Goal: Task Accomplishment & Management: Manage account settings

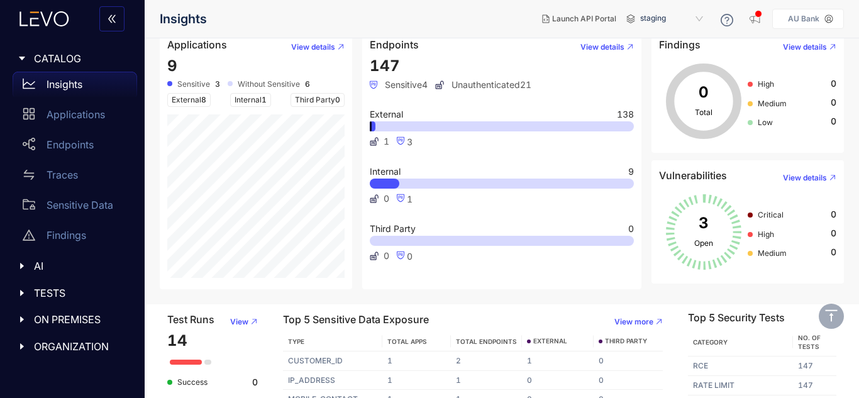
scroll to position [157, 0]
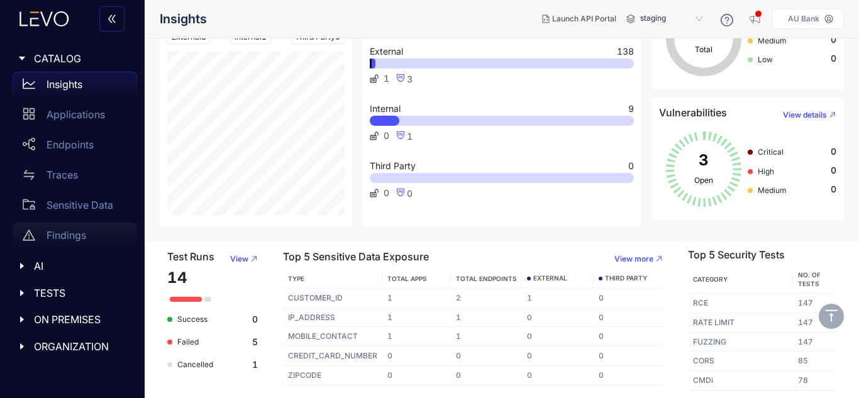
click at [76, 235] on p "Findings" at bounding box center [67, 234] width 40 height 11
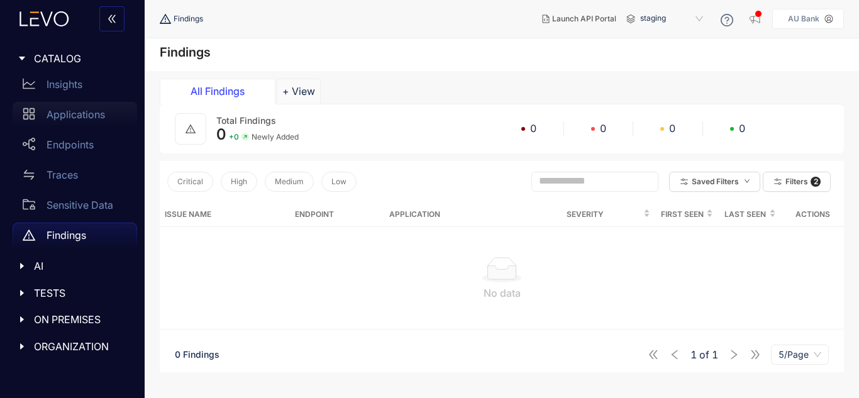
click at [92, 114] on p "Applications" at bounding box center [76, 114] width 58 height 11
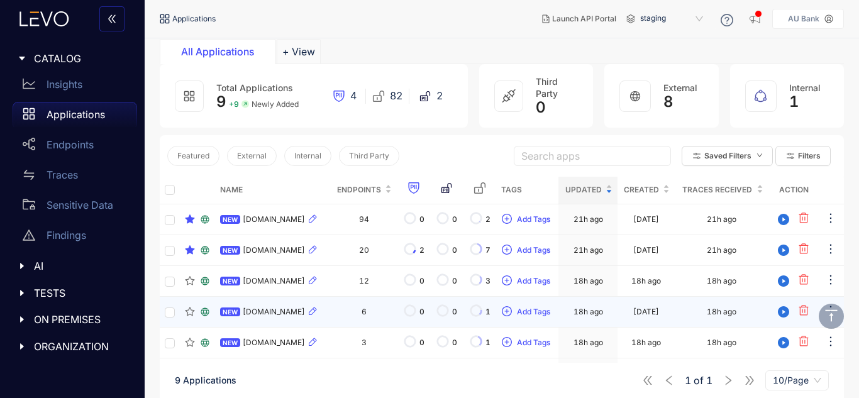
scroll to position [201, 0]
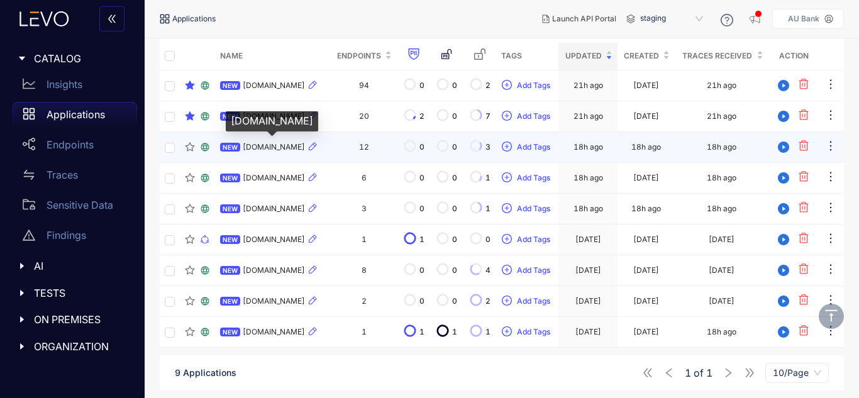
click at [262, 149] on span "[DOMAIN_NAME]" at bounding box center [274, 147] width 62 height 9
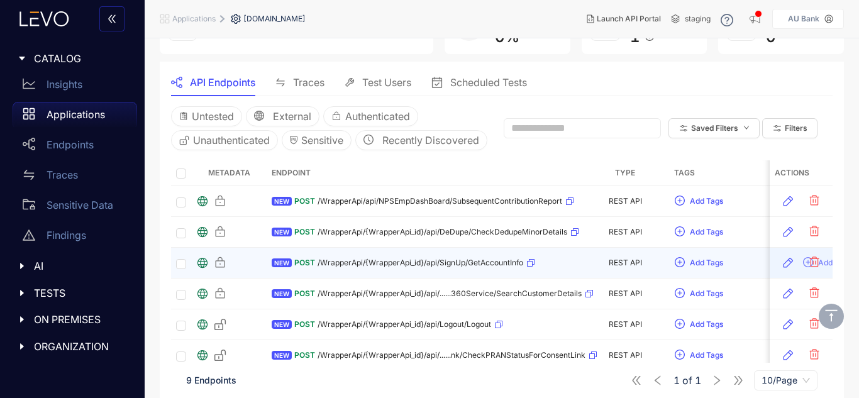
scroll to position [100, 0]
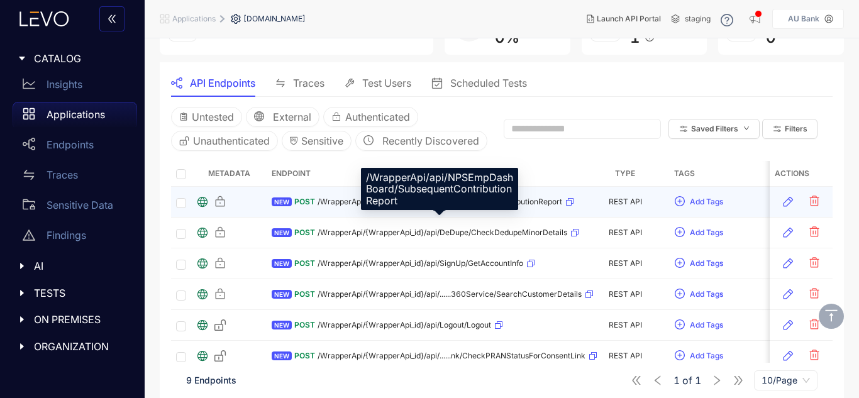
click at [360, 206] on span "/WrapperApi/api/NPSEmpDashBoard/SubsequentContributionReport" at bounding box center [440, 201] width 245 height 9
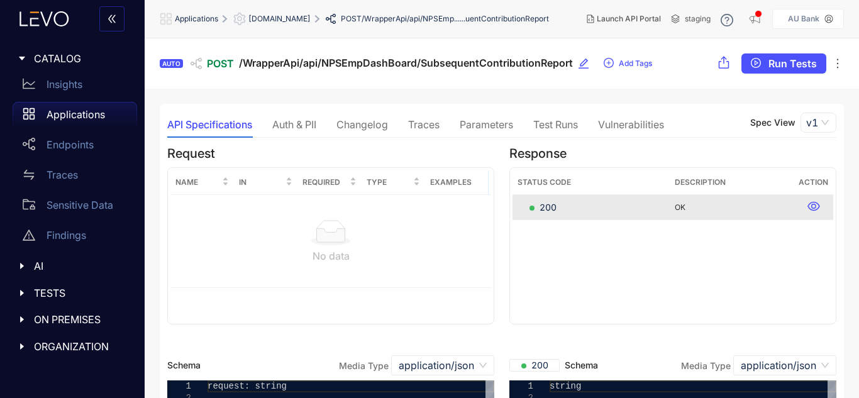
click at [424, 132] on div "Traces" at bounding box center [423, 124] width 31 height 26
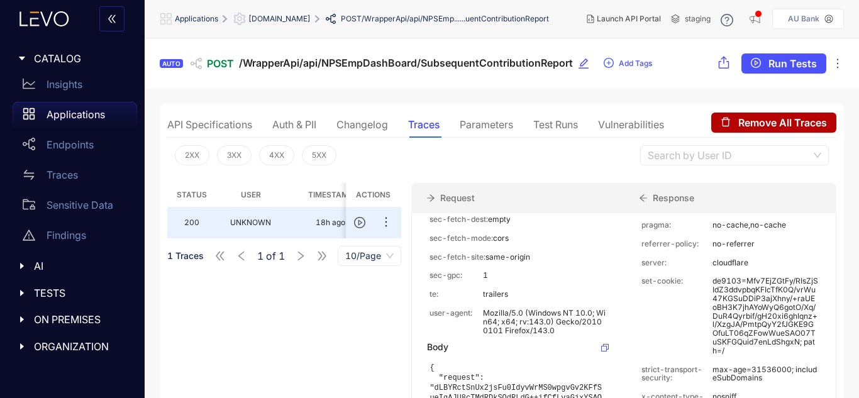
scroll to position [464, 0]
click at [305, 18] on span "[DOMAIN_NAME]" at bounding box center [279, 18] width 62 height 9
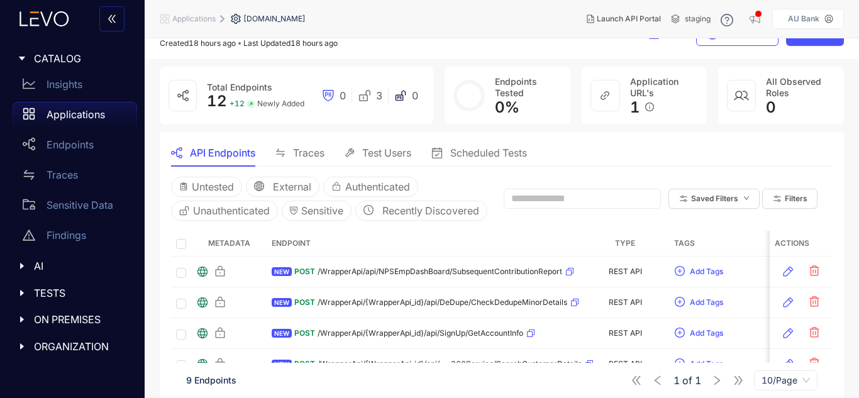
scroll to position [35, 0]
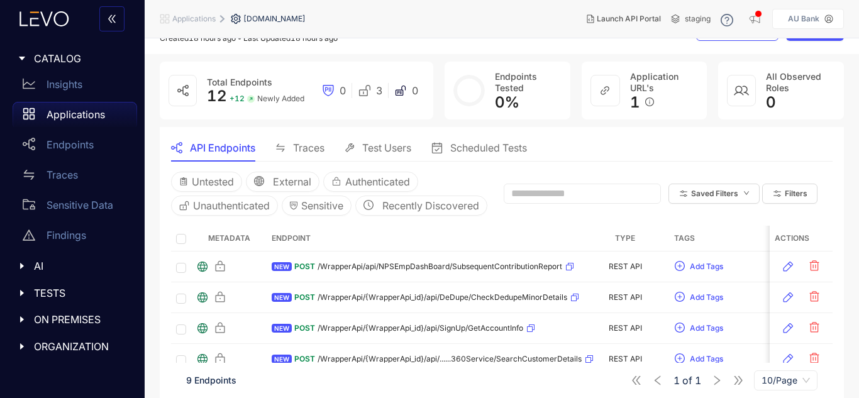
click at [312, 153] on span "Traces" at bounding box center [308, 147] width 31 height 11
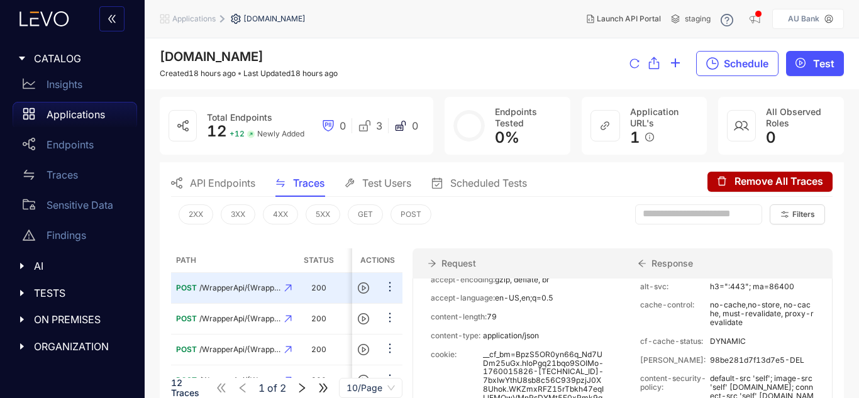
click at [228, 185] on span "API Endpoints" at bounding box center [222, 182] width 65 height 11
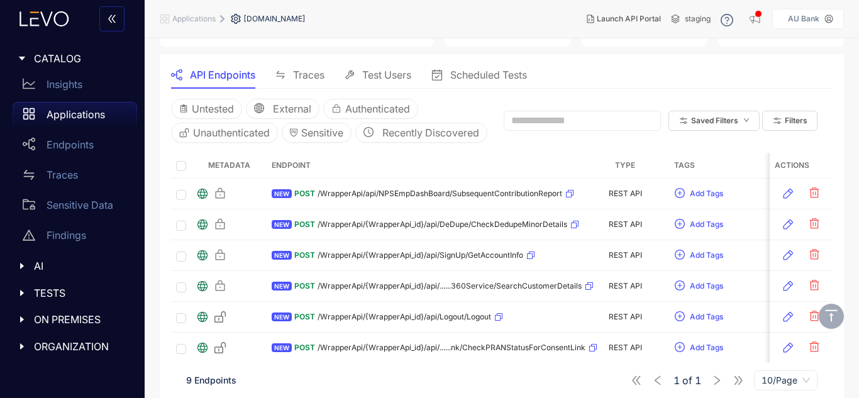
scroll to position [107, 0]
click at [367, 57] on section "API Endpoints Traces Test Users Scheduled Tests Untested External Authenticated…" at bounding box center [502, 281] width 684 height 452
click at [365, 74] on span "Test Users" at bounding box center [386, 75] width 49 height 11
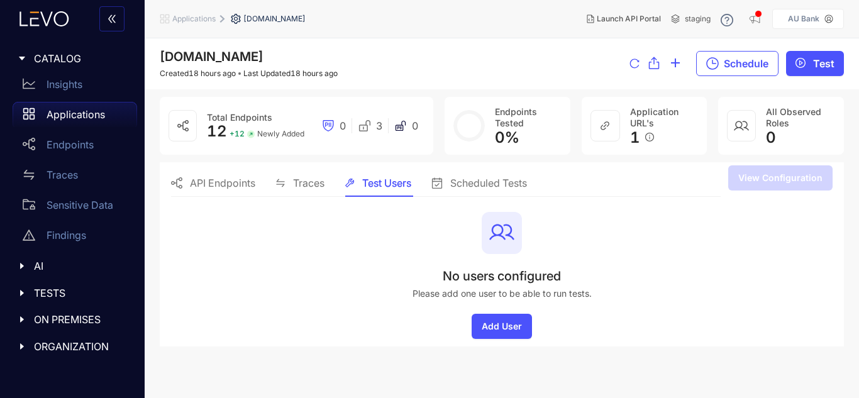
click at [211, 188] on span "API Endpoints" at bounding box center [222, 182] width 65 height 11
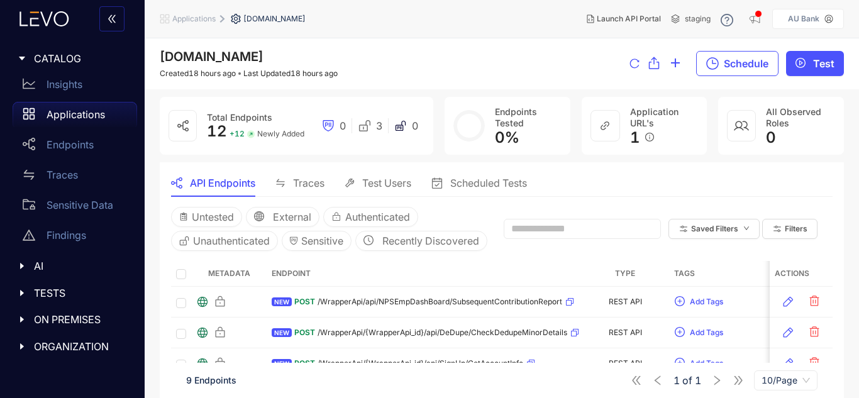
click at [206, 19] on span "Applications" at bounding box center [193, 18] width 43 height 9
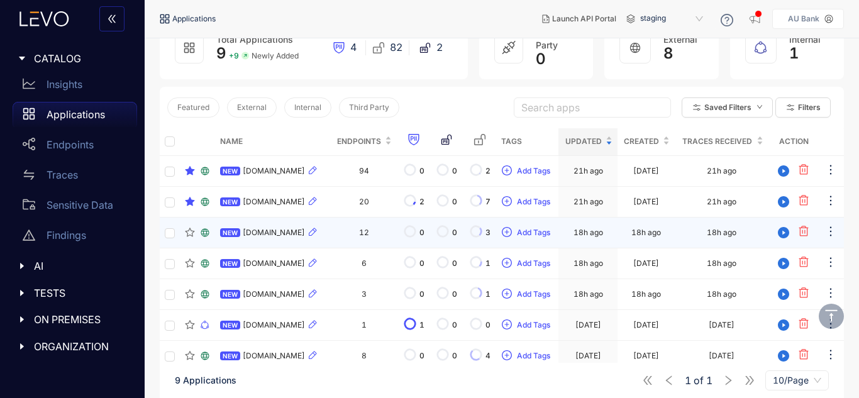
scroll to position [121, 0]
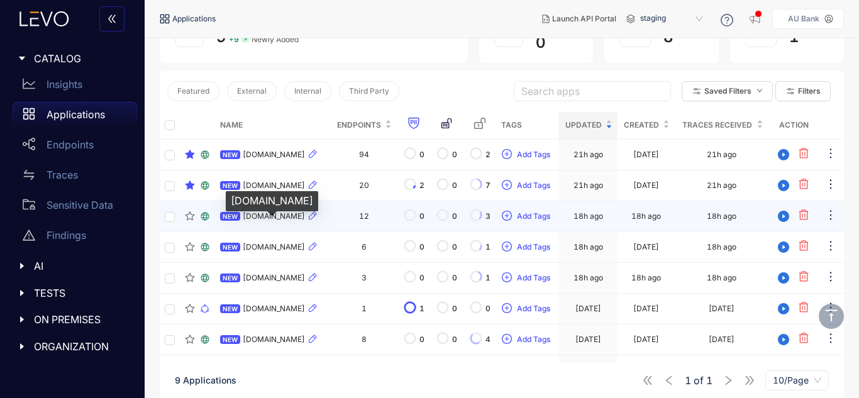
click at [282, 221] on span "[DOMAIN_NAME]" at bounding box center [274, 216] width 62 height 9
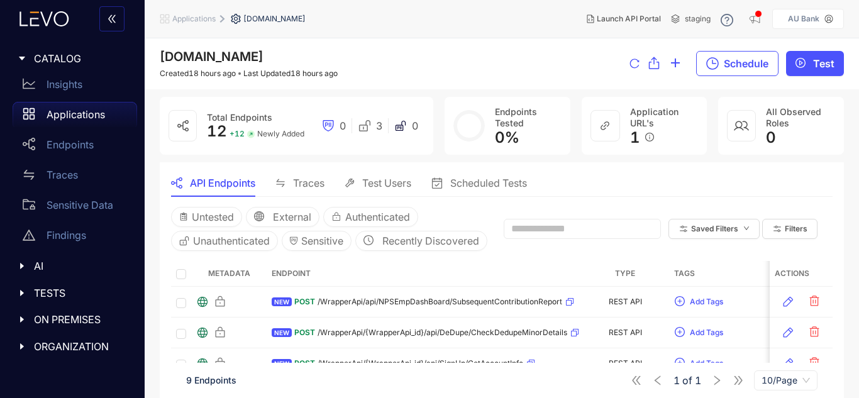
click at [368, 179] on span "Test Users" at bounding box center [386, 182] width 49 height 11
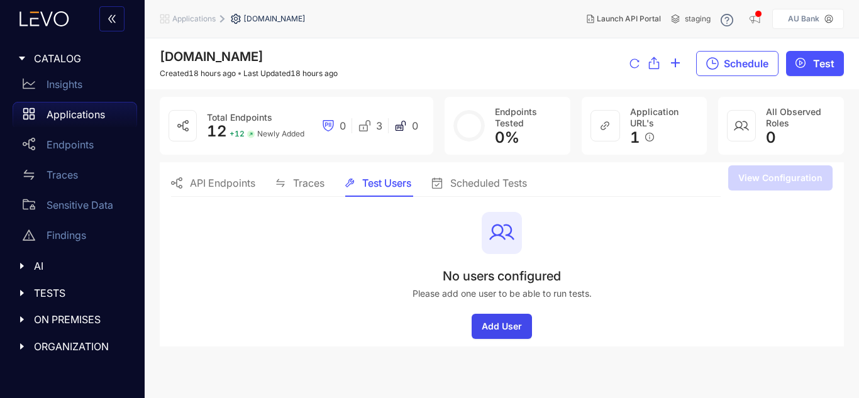
click at [499, 338] on button "Add User" at bounding box center [502, 326] width 60 height 25
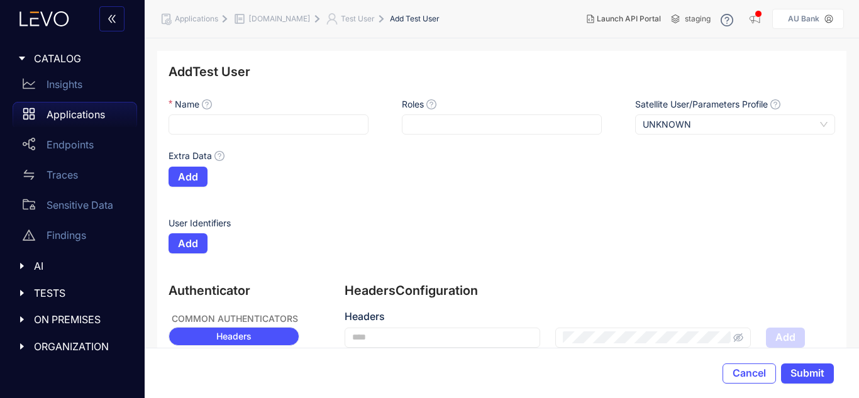
click at [292, 20] on span "[DOMAIN_NAME]" at bounding box center [279, 18] width 62 height 9
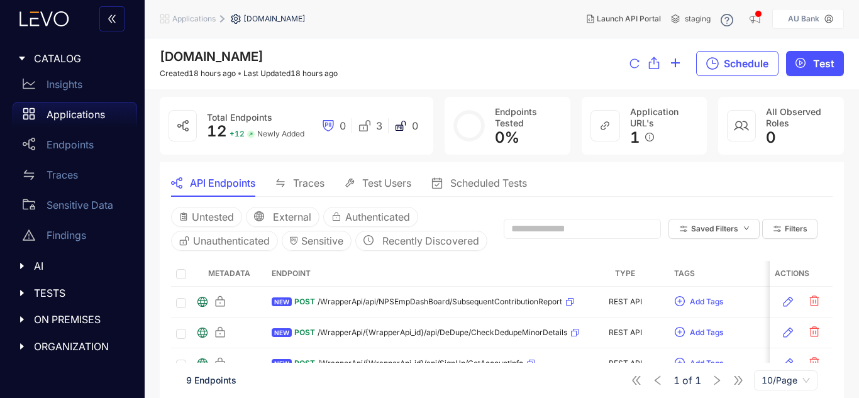
click at [317, 189] on span "Traces" at bounding box center [308, 182] width 31 height 11
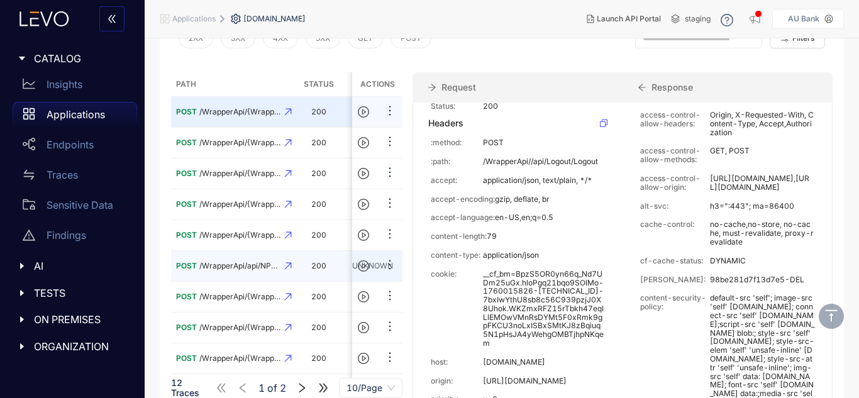
scroll to position [179, 0]
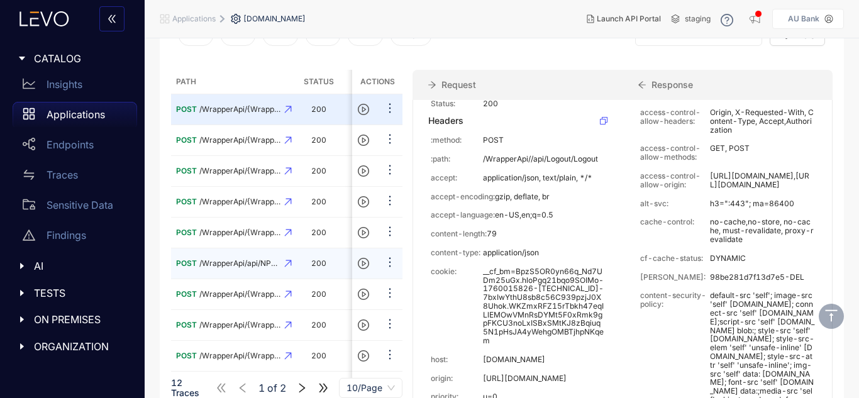
click at [255, 255] on td "POST /WrapperApi/api/NPSEmp......uentContributionReport" at bounding box center [234, 263] width 126 height 31
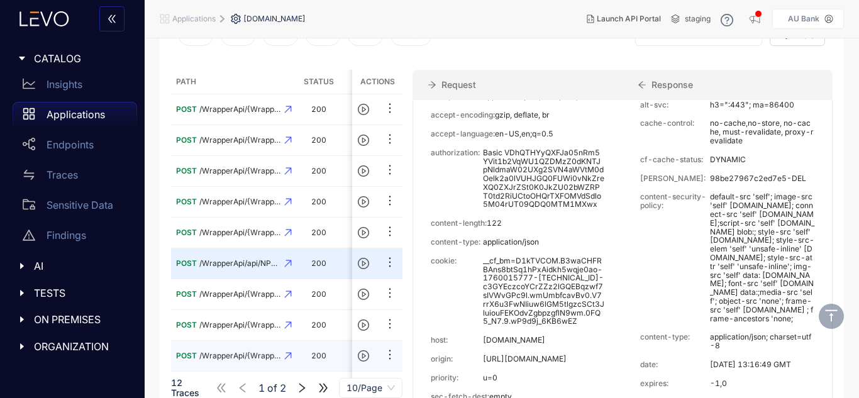
scroll to position [221, 0]
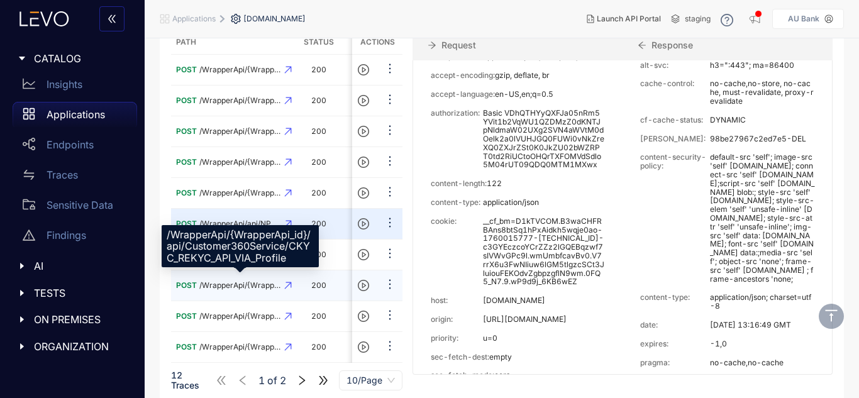
click at [246, 281] on span "/WrapperApi/{WrapperAp......_REKYC_API_VIA_Profile" at bounding box center [240, 285] width 82 height 9
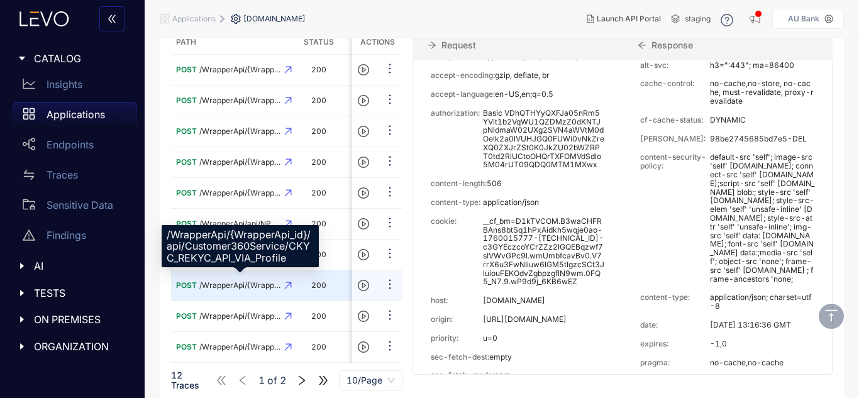
click at [246, 281] on span "/WrapperApi/{WrapperAp......_REKYC_API_VIA_Profile" at bounding box center [240, 285] width 82 height 9
click at [253, 281] on span "/WrapperApi/{WrapperAp......_REKYC_API_VIA_Profile" at bounding box center [240, 285] width 82 height 9
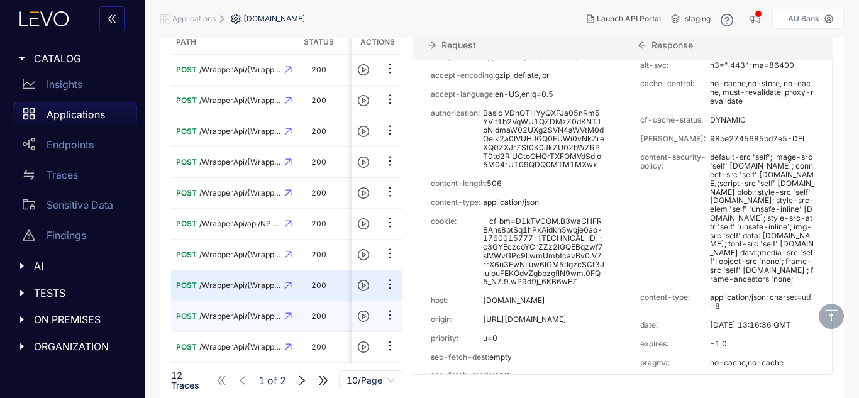
click at [250, 319] on td "POST /WrapperApi/{WrapperAp......heckDedupeMinorDetails" at bounding box center [234, 316] width 126 height 31
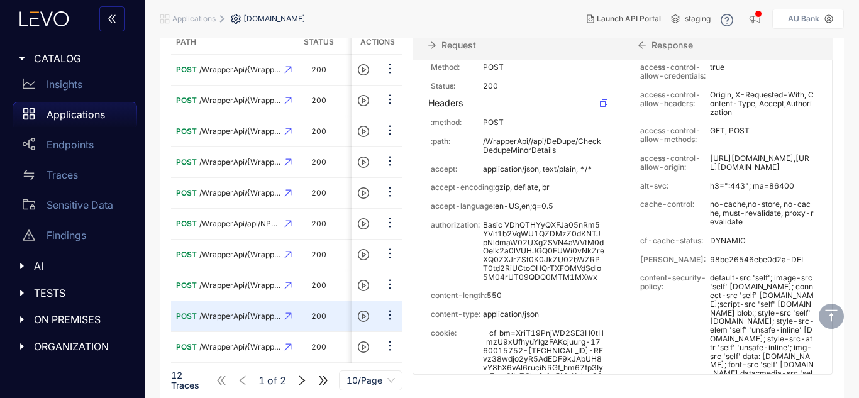
scroll to position [0, 0]
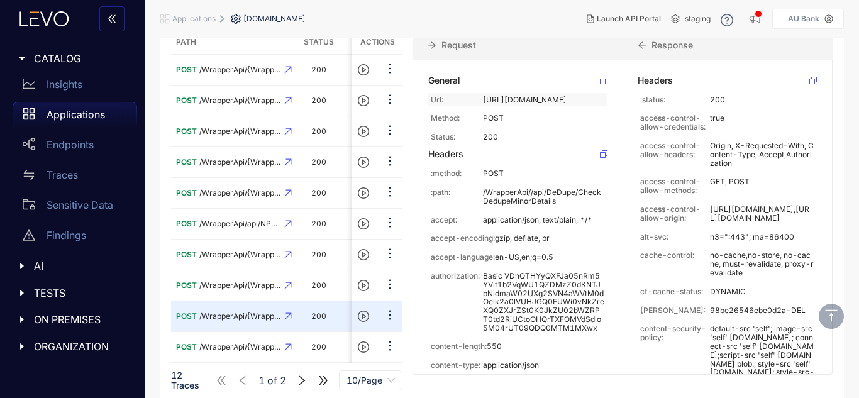
drag, startPoint x: 483, startPoint y: 96, endPoint x: 576, endPoint y: 101, distance: 93.2
click at [576, 101] on p "[URL][DOMAIN_NAME]" at bounding box center [544, 100] width 122 height 9
copy p "[URL][DOMAIN_NAME]"
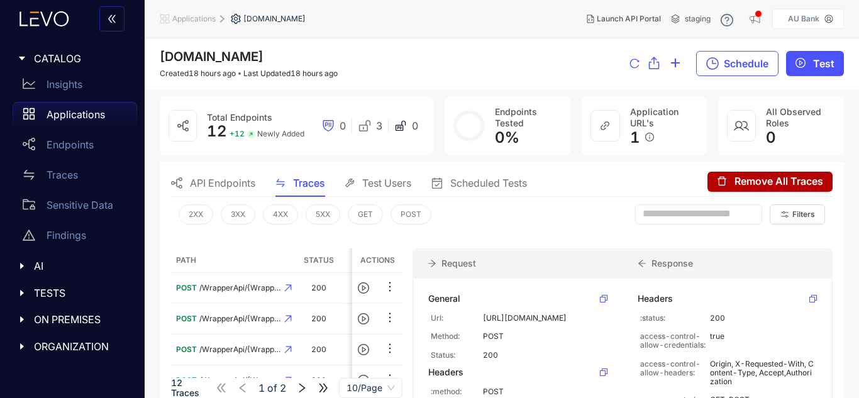
click at [389, 174] on div "Test Users" at bounding box center [378, 183] width 67 height 26
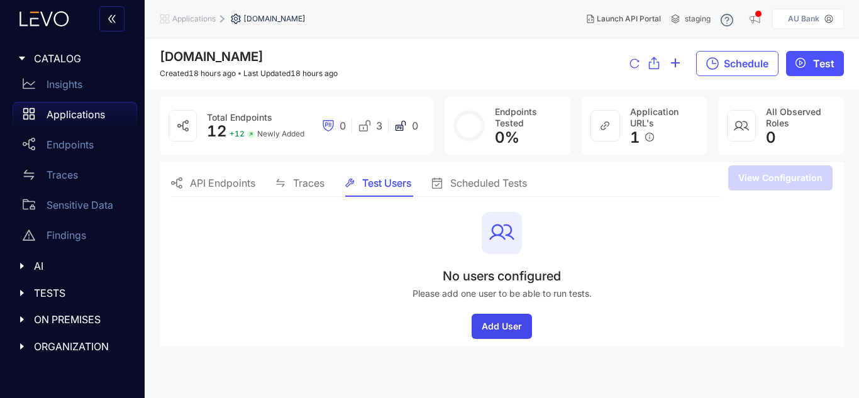
click at [502, 319] on button "Add User" at bounding box center [502, 326] width 60 height 25
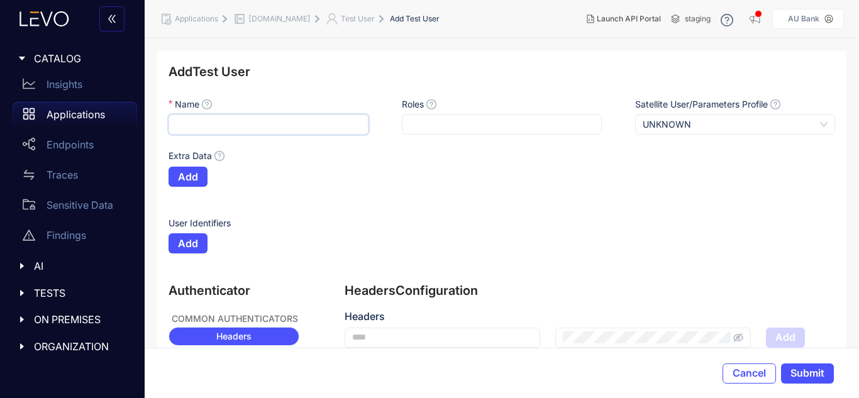
click at [189, 124] on input "Name" at bounding box center [268, 124] width 200 height 20
click at [443, 121] on div at bounding box center [501, 124] width 191 height 13
type input "******"
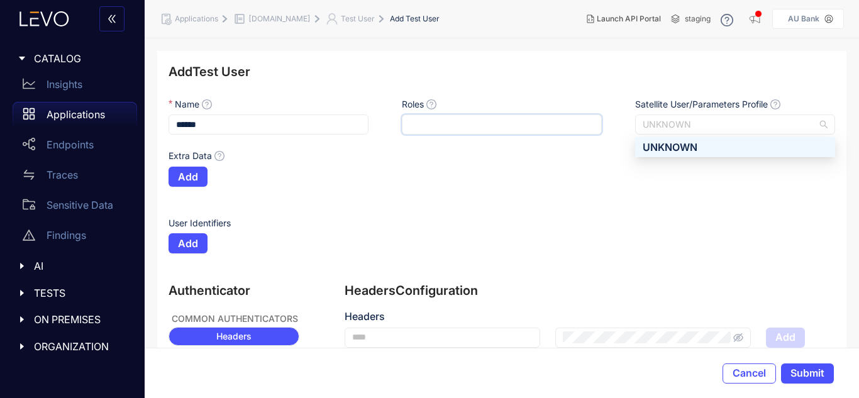
click at [713, 127] on span "UNKNOWN" at bounding box center [735, 124] width 185 height 19
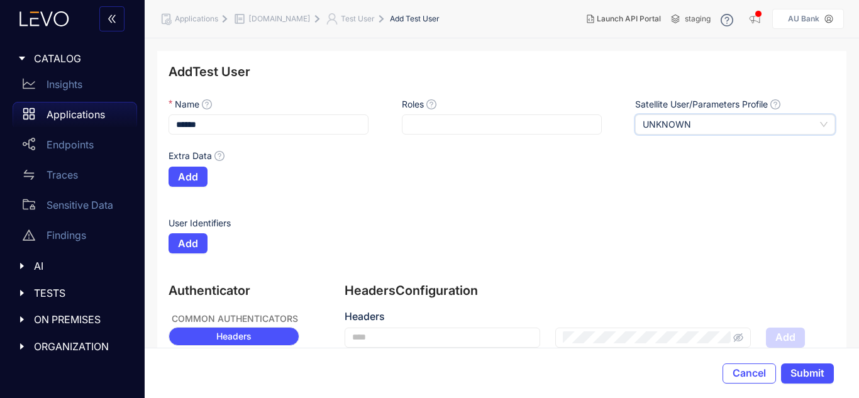
click at [713, 127] on span "UNKNOWN" at bounding box center [735, 124] width 185 height 19
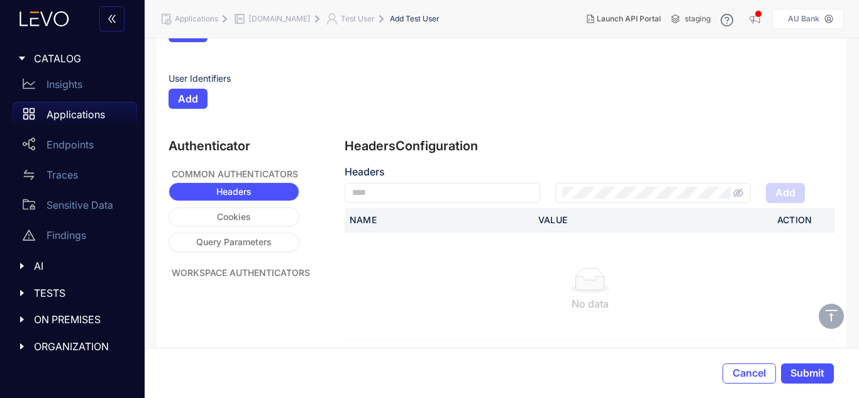
scroll to position [145, 0]
click at [459, 198] on input "text" at bounding box center [443, 192] width 196 height 20
type input "**********"
click at [788, 164] on div "**********" at bounding box center [590, 248] width 490 height 221
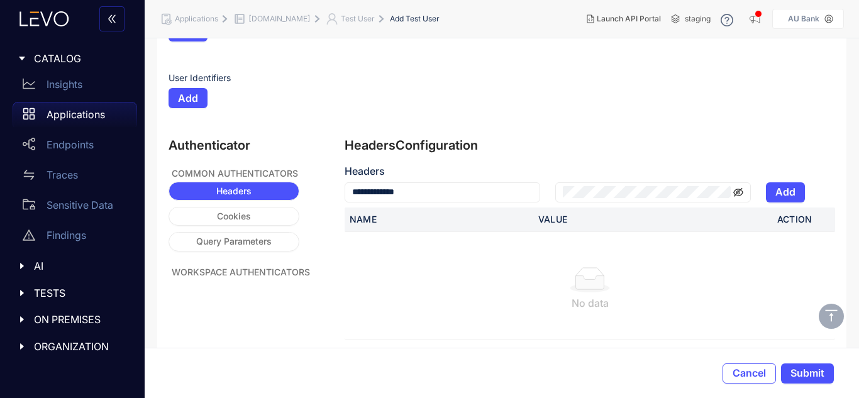
click at [739, 192] on icon "eye-invisible" at bounding box center [738, 192] width 3 height 3
click at [802, 189] on button "Add" at bounding box center [785, 192] width 39 height 20
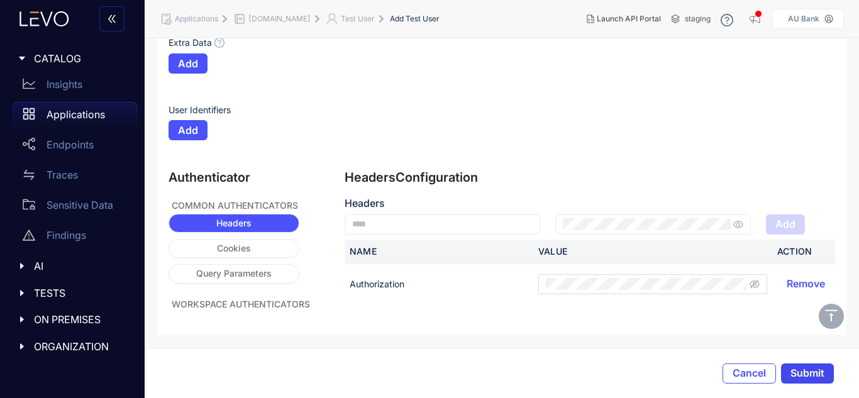
click at [827, 375] on button "Submit" at bounding box center [807, 373] width 53 height 20
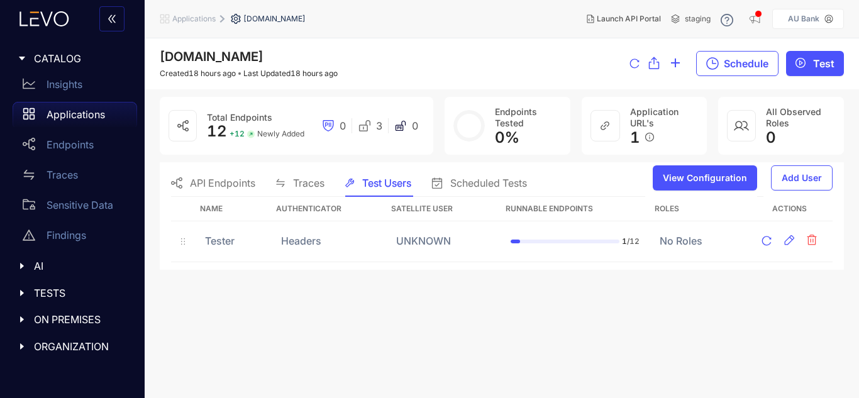
click at [308, 182] on span "Traces" at bounding box center [308, 182] width 31 height 11
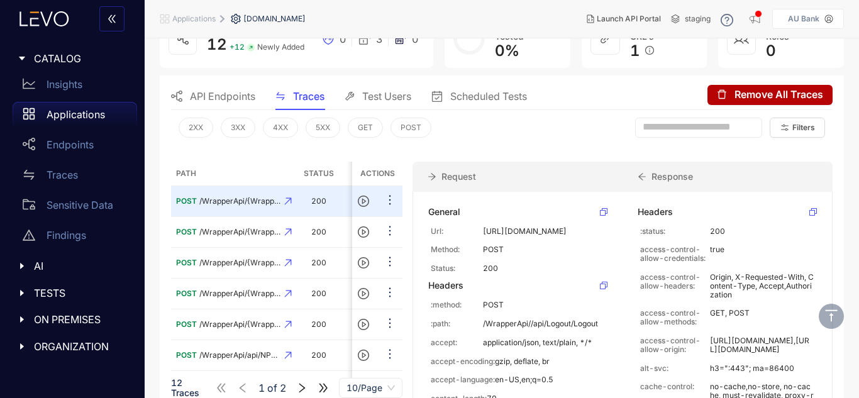
click at [376, 100] on span "Test Users" at bounding box center [386, 96] width 49 height 11
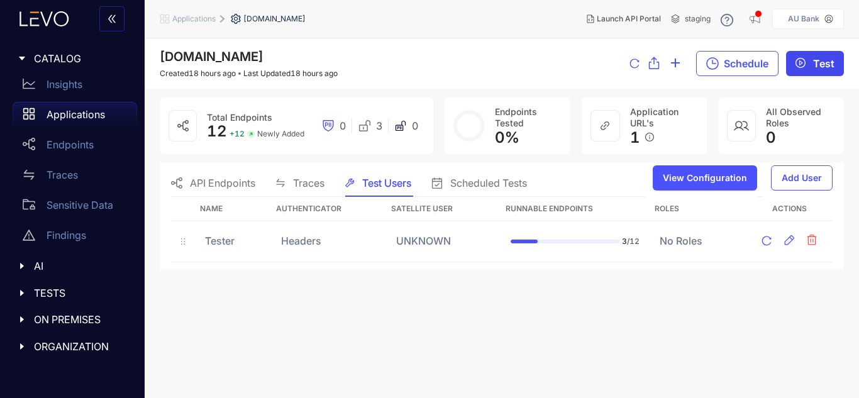
click at [814, 67] on span "Test" at bounding box center [823, 63] width 21 height 11
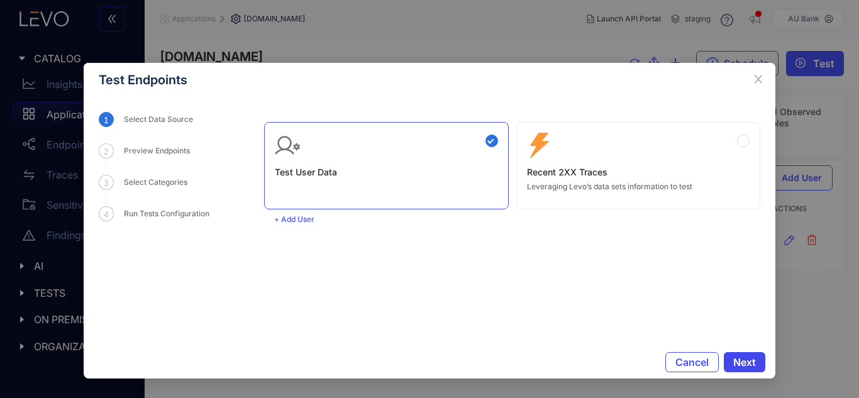
click at [737, 363] on span "Next" at bounding box center [744, 361] width 23 height 11
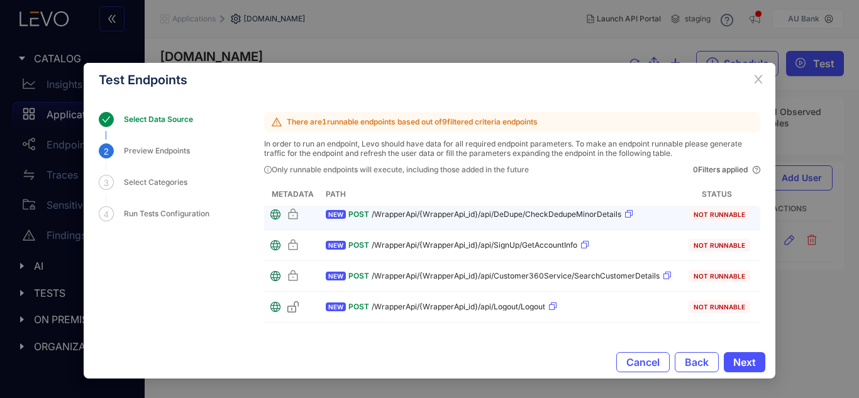
scroll to position [35, 0]
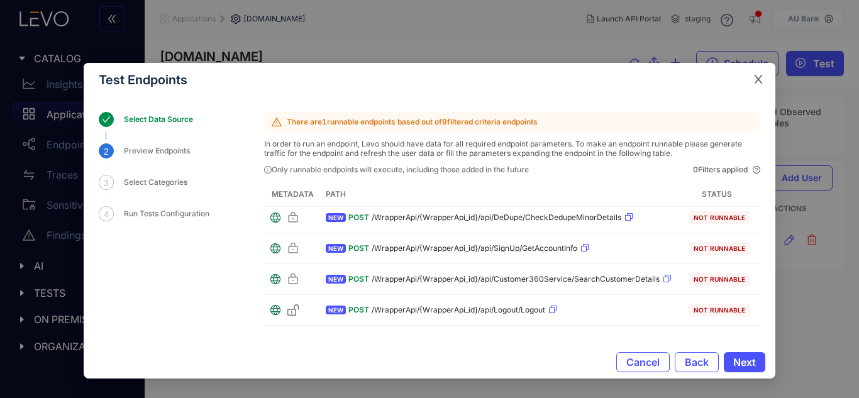
click at [760, 79] on icon "close" at bounding box center [758, 79] width 11 height 11
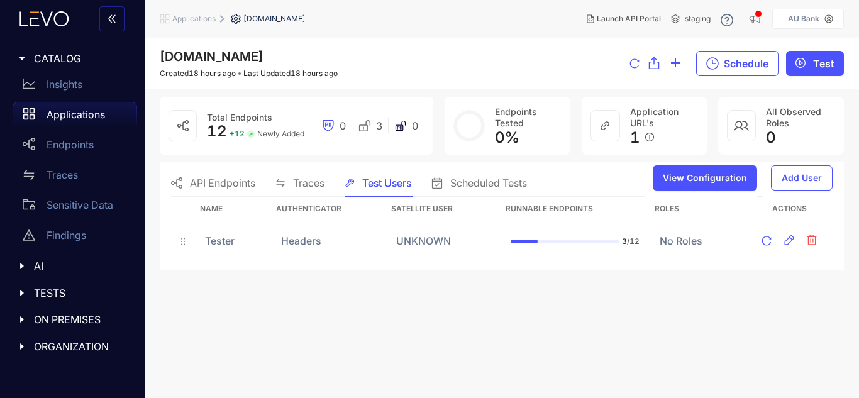
click at [223, 184] on span "API Endpoints" at bounding box center [222, 182] width 65 height 11
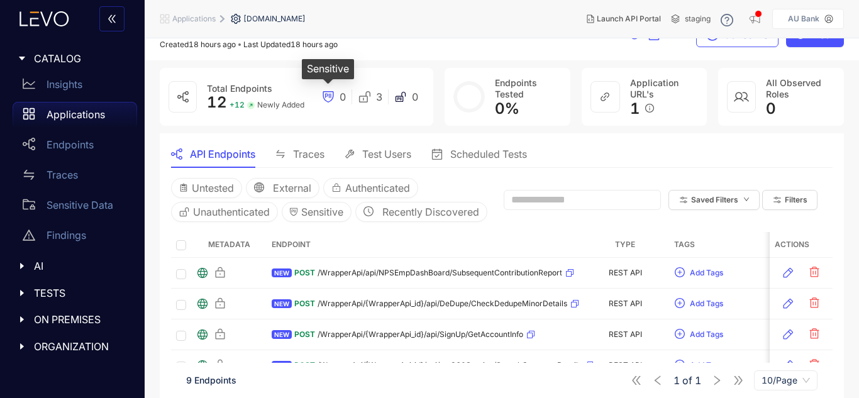
scroll to position [28, 0]
click at [303, 152] on span "Traces" at bounding box center [308, 155] width 31 height 11
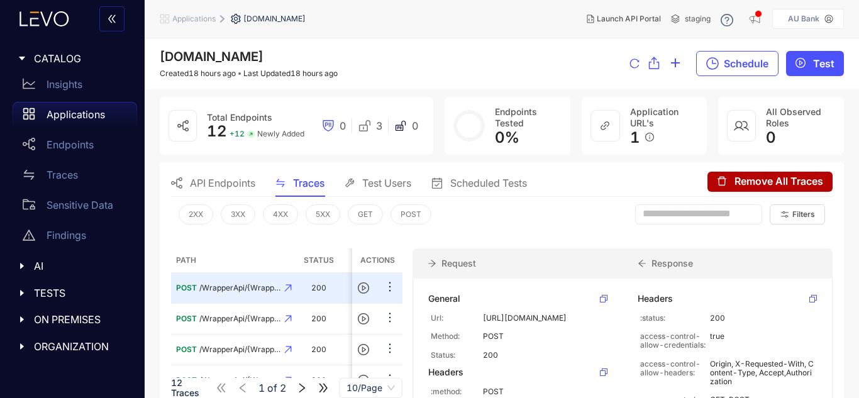
click at [389, 191] on div "Test Users" at bounding box center [378, 183] width 67 height 26
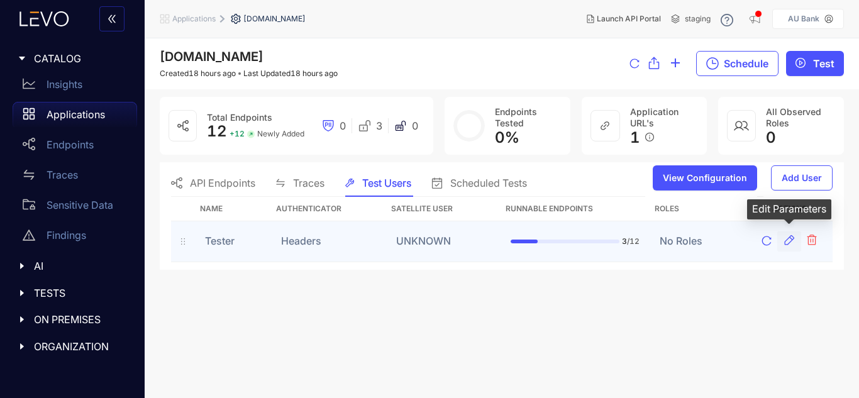
click at [782, 242] on button "button" at bounding box center [789, 241] width 24 height 20
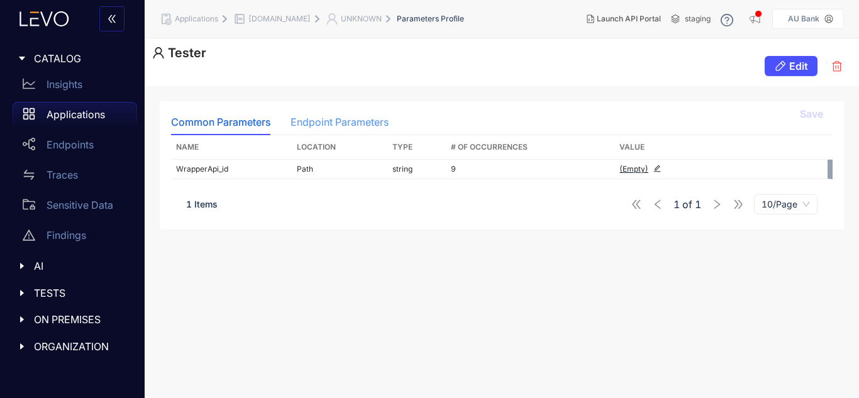
click at [352, 130] on div "Endpoint Parameters" at bounding box center [339, 122] width 98 height 26
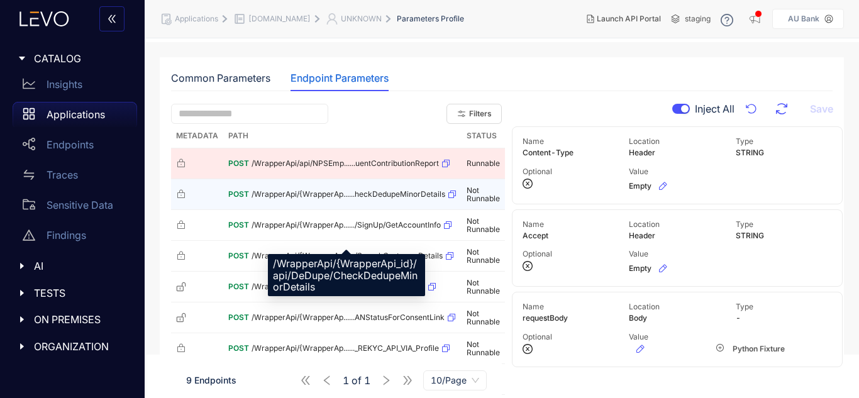
scroll to position [47, 0]
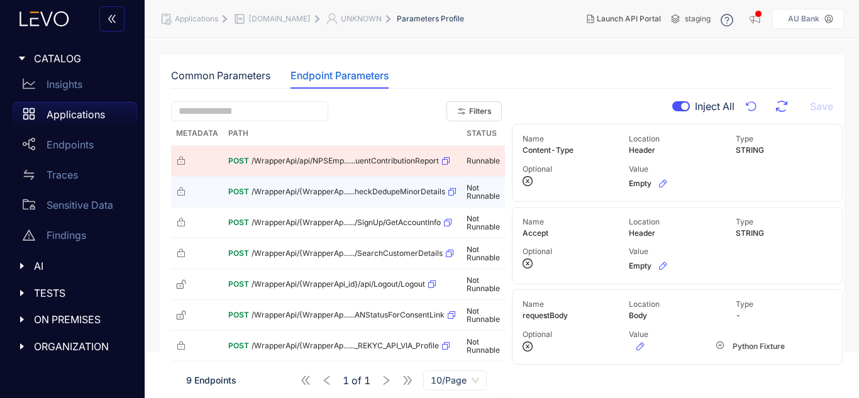
click at [334, 180] on td "POST /WrapperApi/{WrapperAp......heckDedupeMinorDetails" at bounding box center [342, 192] width 238 height 31
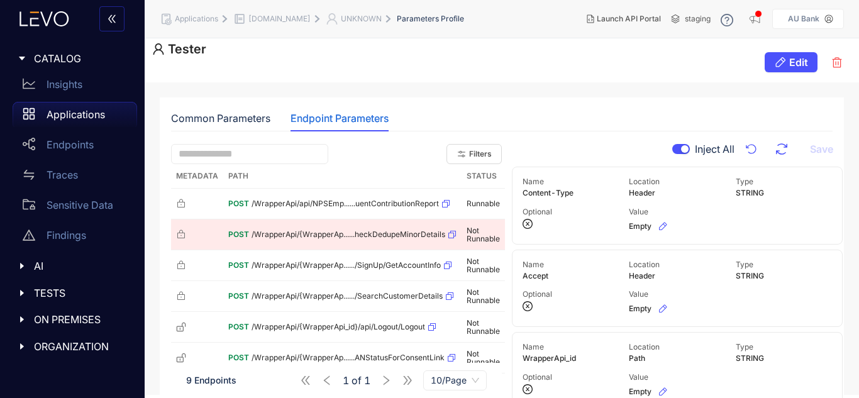
scroll to position [0, 0]
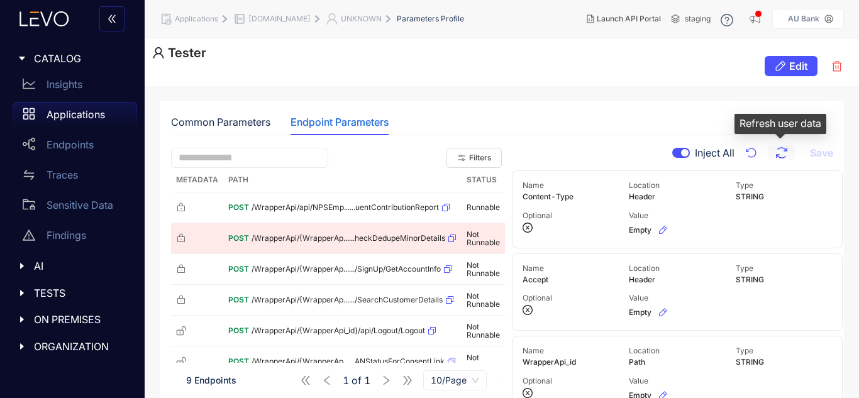
click at [780, 152] on icon "button" at bounding box center [781, 152] width 15 height 15
click at [777, 152] on icon "button" at bounding box center [781, 152] width 15 height 15
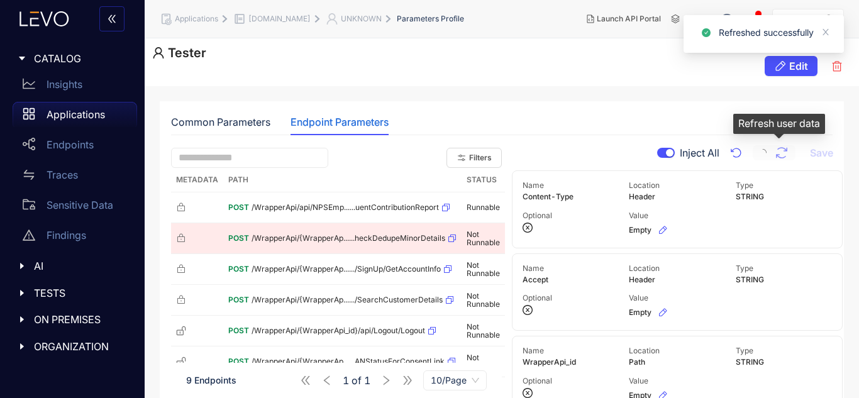
click at [777, 152] on button "button" at bounding box center [774, 152] width 43 height 15
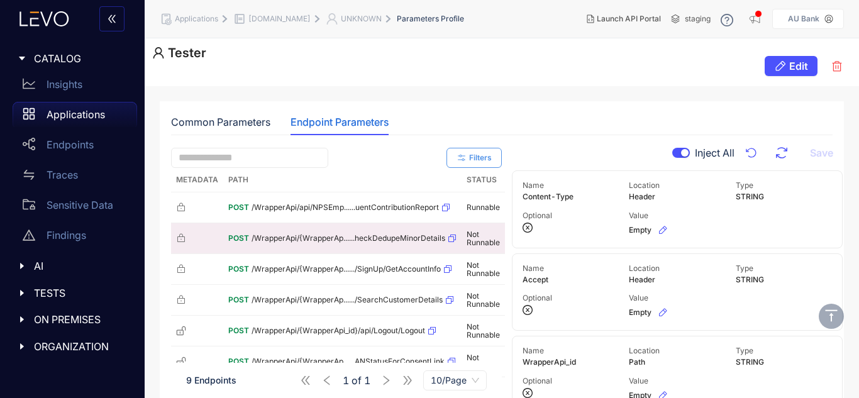
click at [490, 160] on span "Filters" at bounding box center [480, 157] width 23 height 9
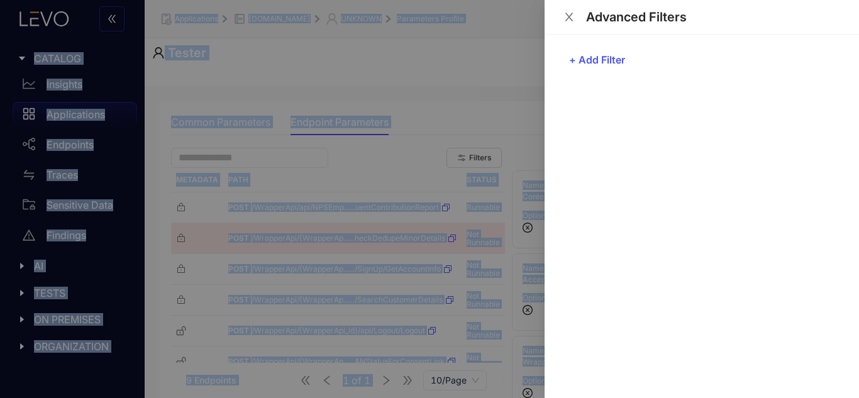
click at [287, 215] on div at bounding box center [429, 199] width 859 height 398
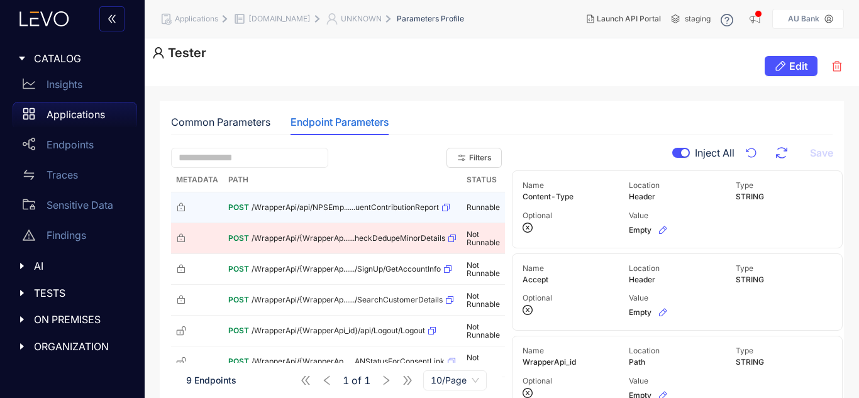
click at [418, 220] on td "POST /WrapperApi/api/NPSEmp......uentContributionReport" at bounding box center [342, 207] width 238 height 31
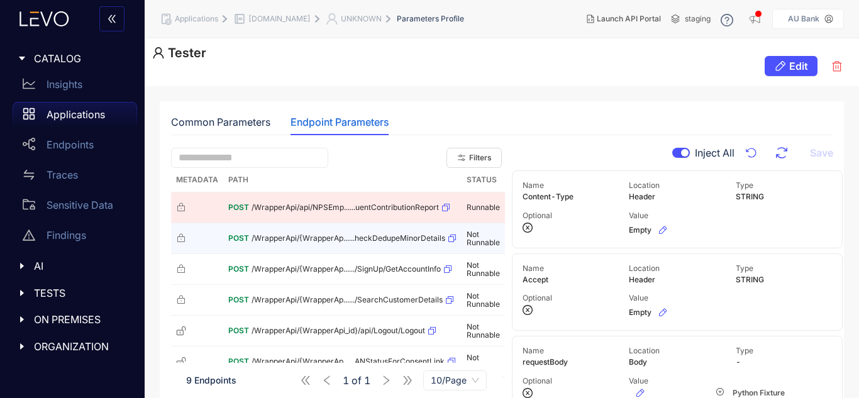
click at [410, 229] on div "POST /WrapperApi/{WrapperAp......heckDedupeMinorDetails" at bounding box center [342, 238] width 228 height 20
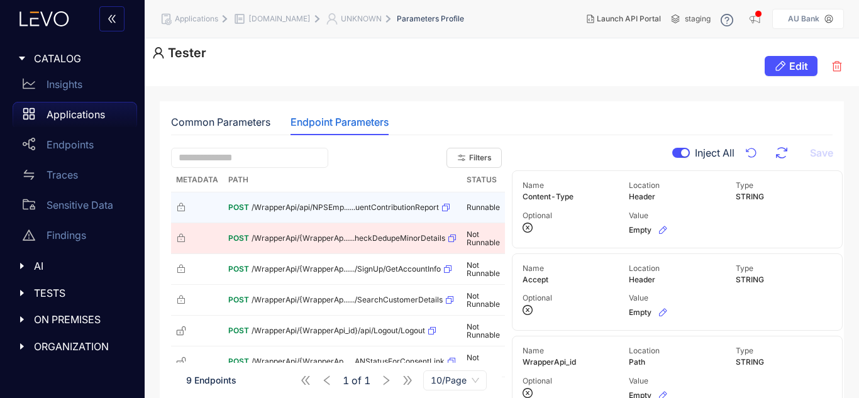
click at [424, 207] on span "/WrapperApi/api/NPSEmp......uentContributionReport" at bounding box center [344, 207] width 187 height 9
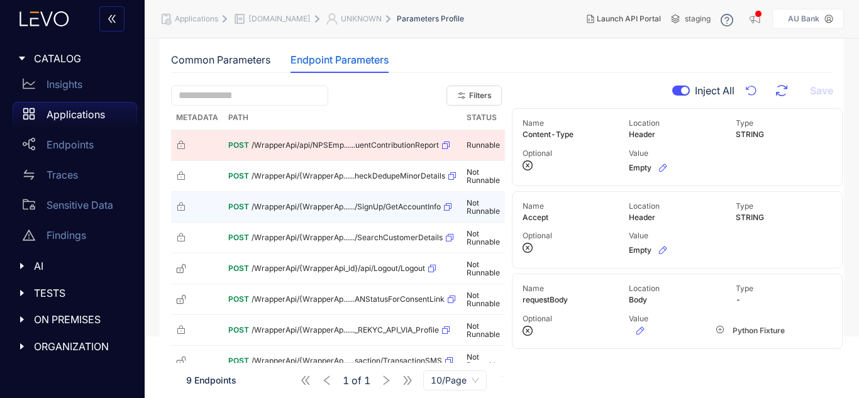
scroll to position [63, 0]
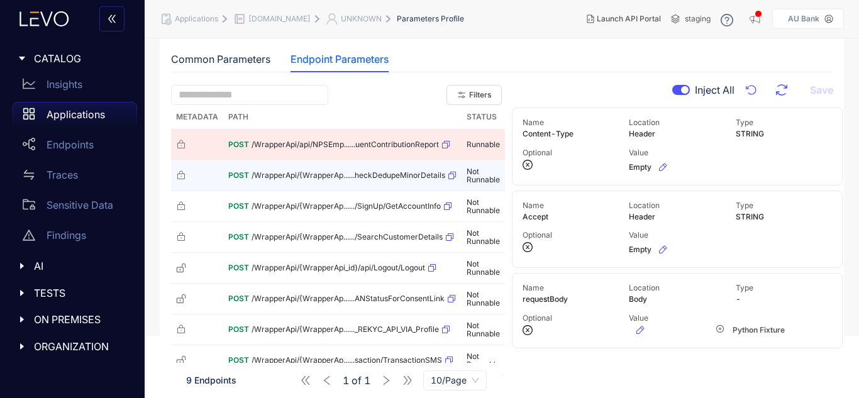
click at [419, 179] on span "/WrapperApi/{WrapperAp......heckDedupeMinorDetails" at bounding box center [348, 175] width 194 height 9
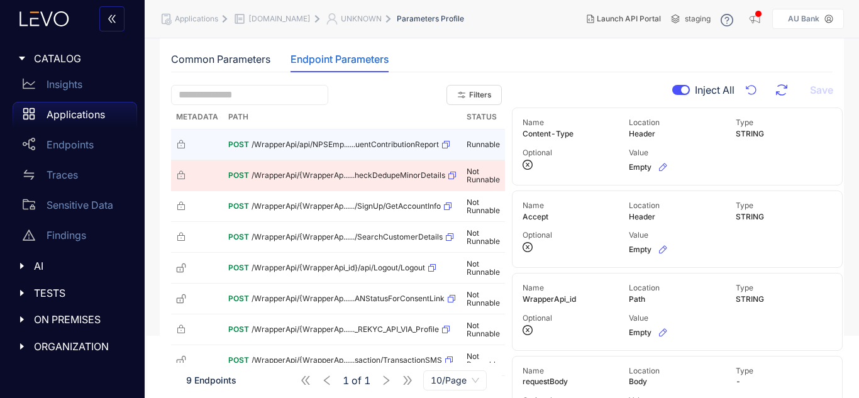
click at [416, 151] on div "POST /WrapperApi/api/NPSEmp......uentContributionReport" at bounding box center [342, 145] width 228 height 20
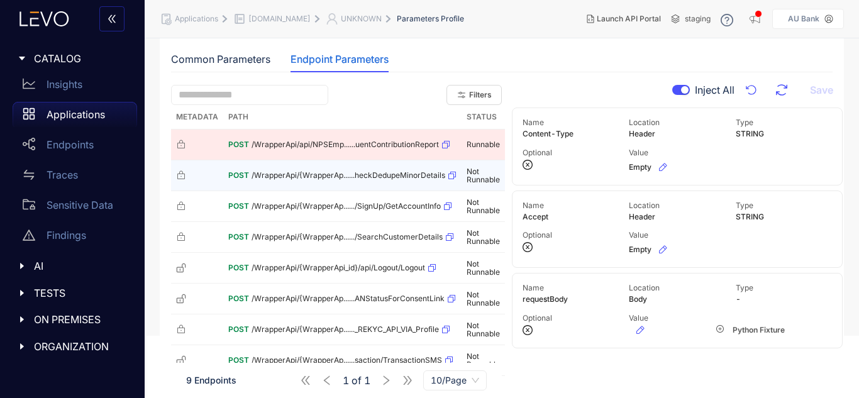
click at [403, 180] on div "POST /WrapperApi/{WrapperAp......heckDedupeMinorDetails" at bounding box center [342, 175] width 228 height 20
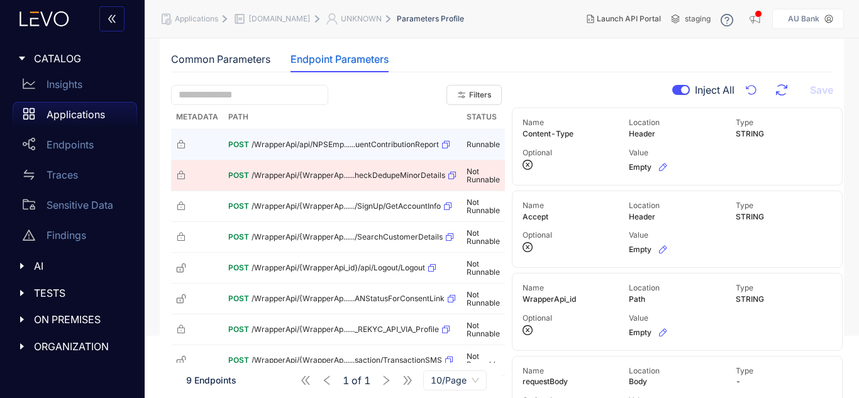
click at [400, 151] on div "POST /WrapperApi/api/NPSEmp......uentContributionReport" at bounding box center [342, 145] width 228 height 20
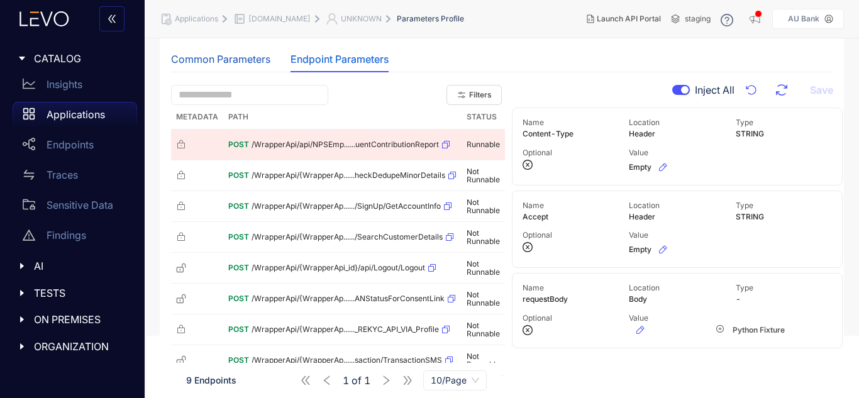
click at [233, 60] on div "Common Parameters" at bounding box center [220, 58] width 99 height 11
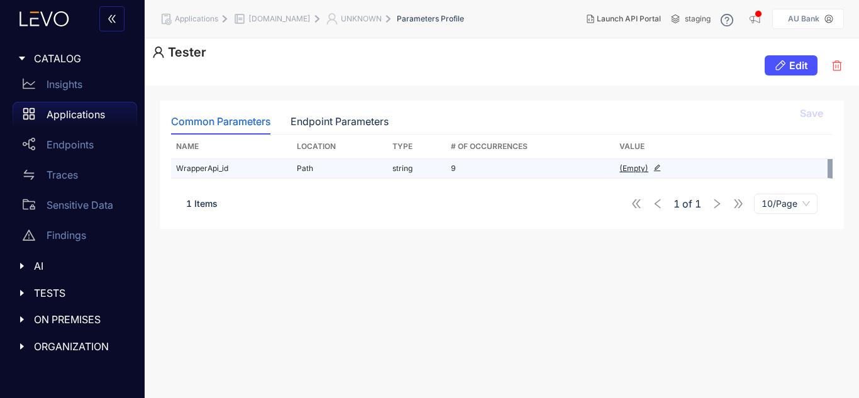
click at [652, 165] on div "(Empty)" at bounding box center [708, 168] width 179 height 9
click at [656, 170] on icon "edit" at bounding box center [657, 168] width 8 height 8
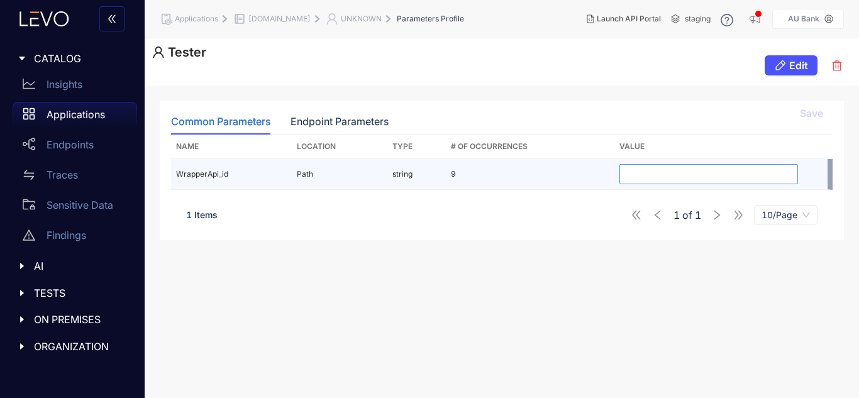
type input "*"
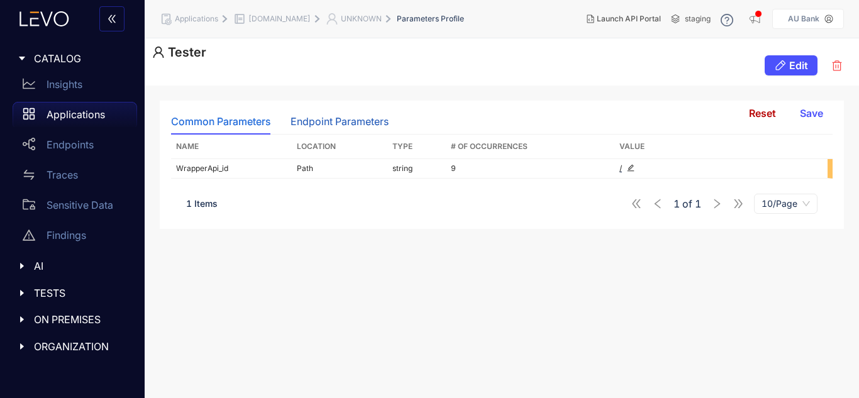
click at [329, 123] on div "Endpoint Parameters" at bounding box center [339, 121] width 98 height 11
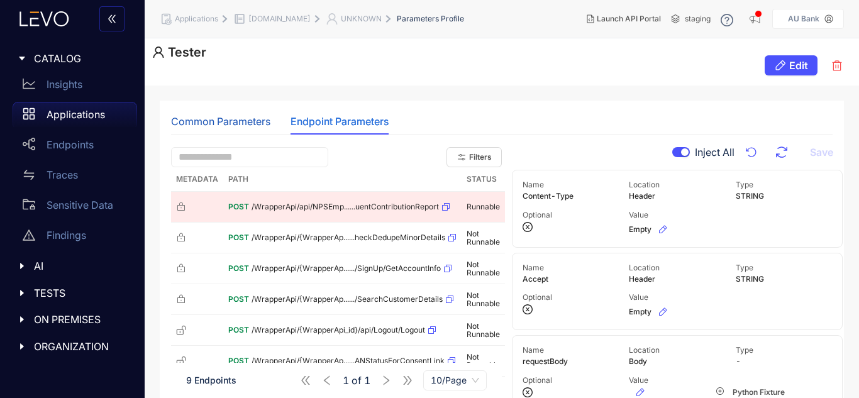
click at [249, 126] on div "Common Parameters" at bounding box center [220, 121] width 99 height 11
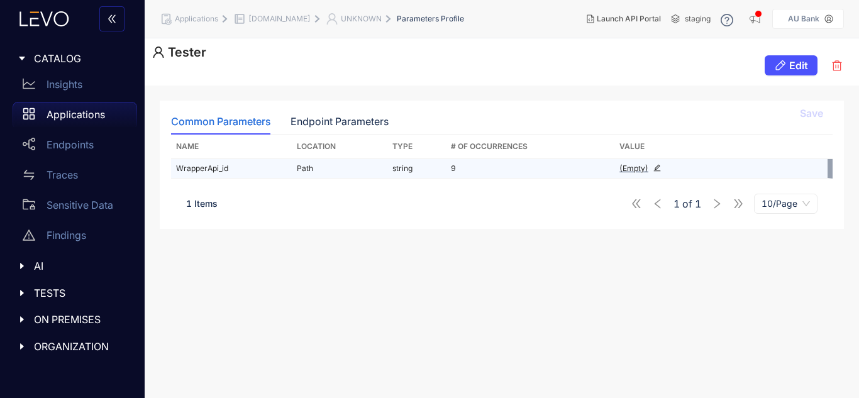
click at [648, 168] on div "(Empty)" at bounding box center [708, 168] width 179 height 9
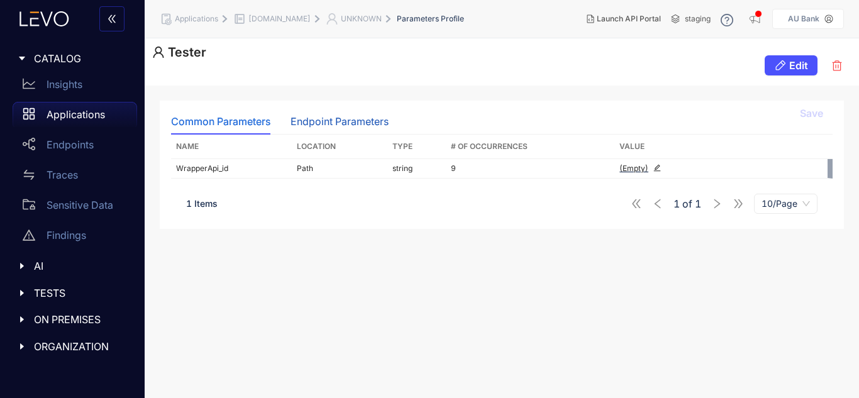
click at [335, 119] on div "Endpoint Parameters" at bounding box center [339, 121] width 98 height 11
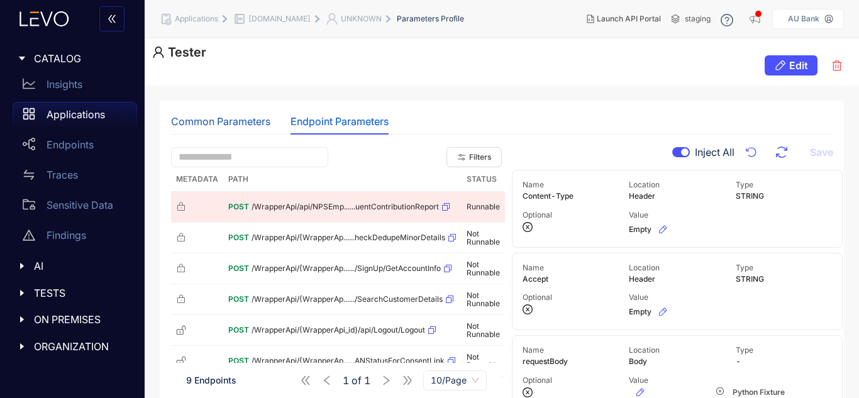
click at [243, 123] on div "Common Parameters" at bounding box center [220, 121] width 99 height 11
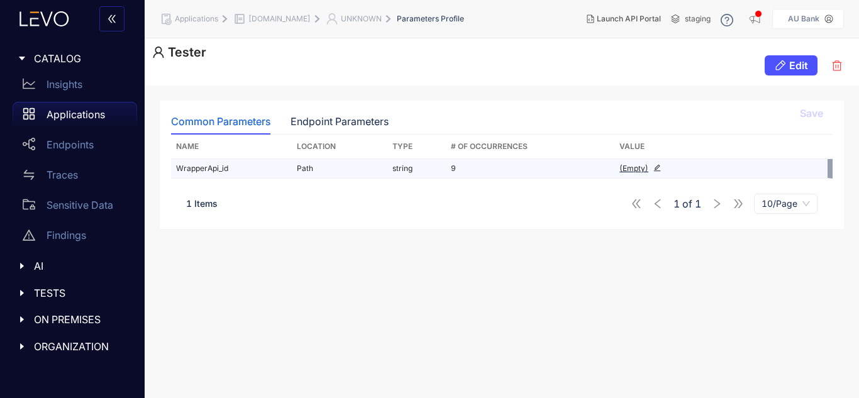
click at [641, 169] on div "(Empty)" at bounding box center [633, 168] width 29 height 9
click at [657, 167] on icon "edit" at bounding box center [657, 168] width 7 height 7
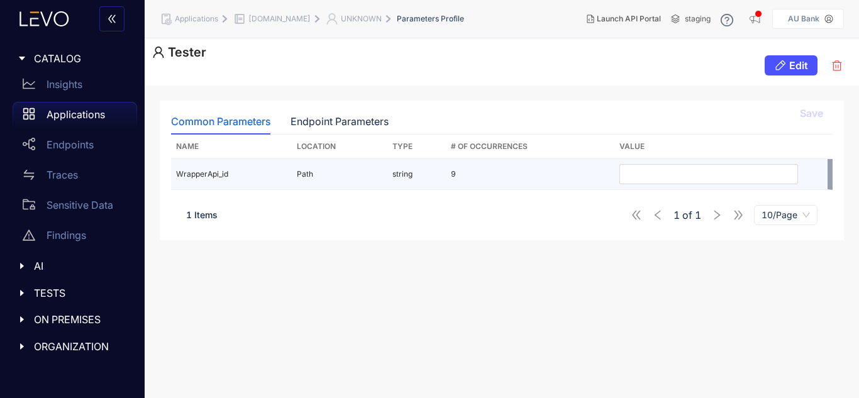
click at [450, 234] on div "Common Parameters Endpoint Parameters Save Name Location Type # Of Occurrences …" at bounding box center [502, 242] width 714 height 312
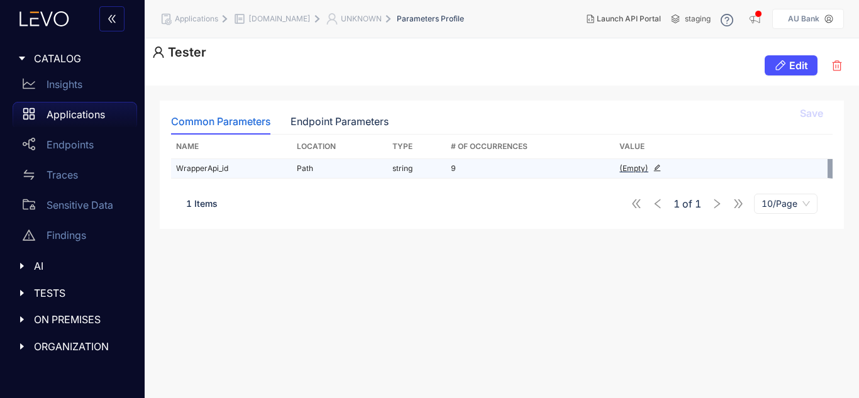
click at [295, 167] on td "Path" at bounding box center [340, 168] width 96 height 19
drag, startPoint x: 299, startPoint y: 168, endPoint x: 777, endPoint y: 321, distance: 501.7
click at [781, 322] on div "Common Parameters Endpoint Parameters Save Name Location Type # Of Occurrences …" at bounding box center [502, 242] width 714 height 312
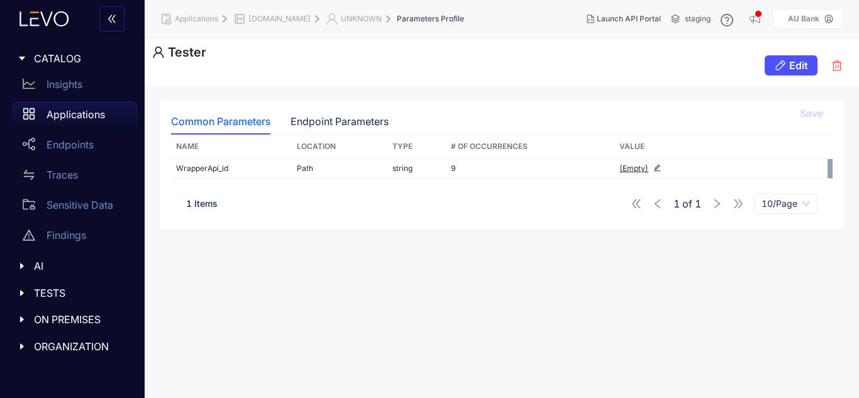
scroll to position [0, 0]
click at [781, 64] on icon "button" at bounding box center [781, 66] width 10 height 10
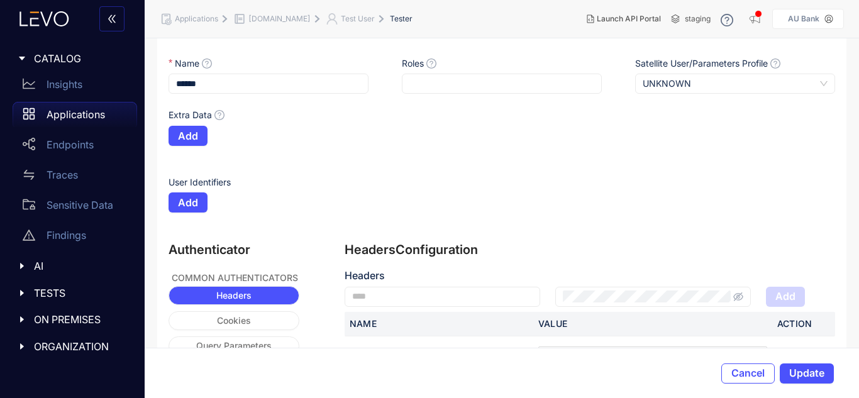
scroll to position [113, 0]
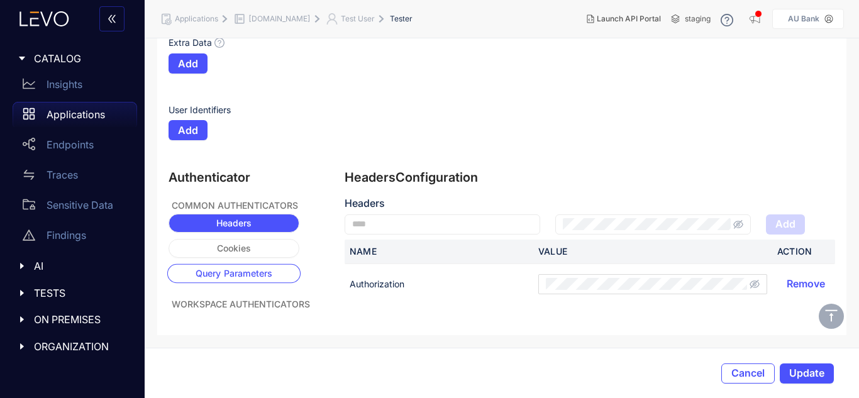
click at [245, 280] on button "Query Parameters" at bounding box center [233, 273] width 133 height 19
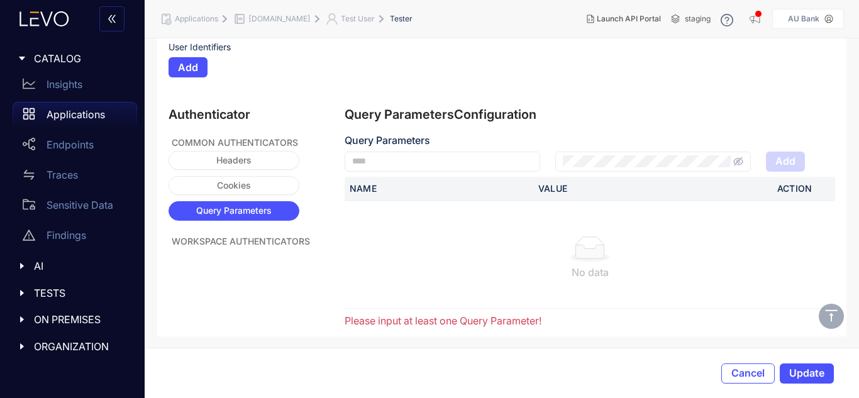
scroll to position [177, 0]
click at [261, 184] on button "Cookies" at bounding box center [233, 184] width 133 height 19
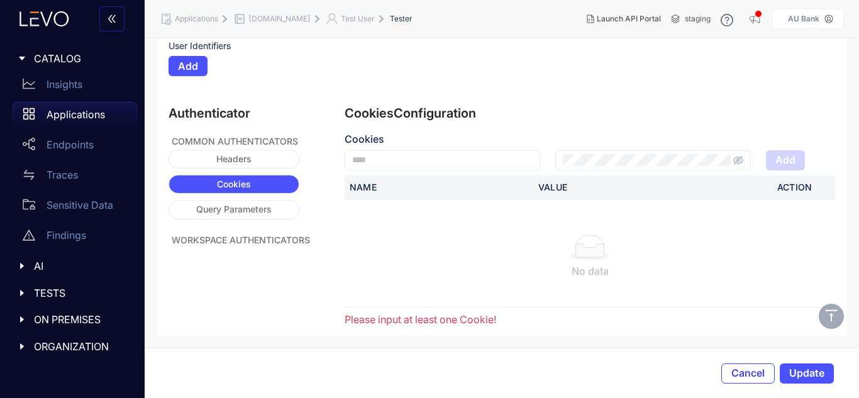
click at [740, 370] on span "Cancel" at bounding box center [747, 372] width 33 height 11
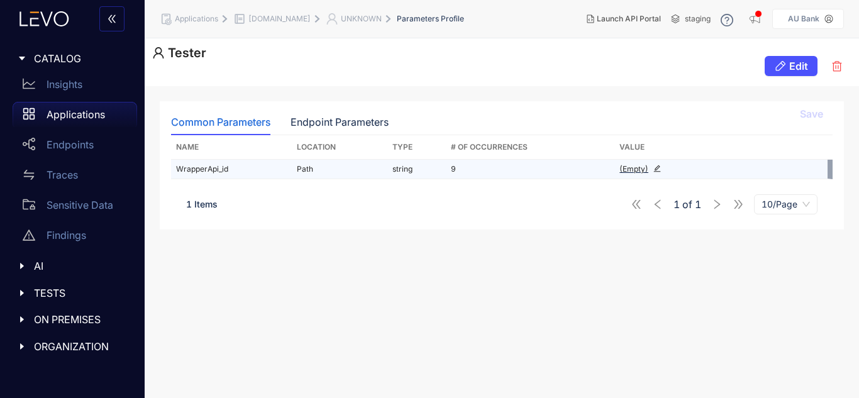
click at [657, 170] on icon "edit" at bounding box center [657, 169] width 8 height 8
click at [333, 128] on div "Endpoint Parameters" at bounding box center [339, 122] width 98 height 26
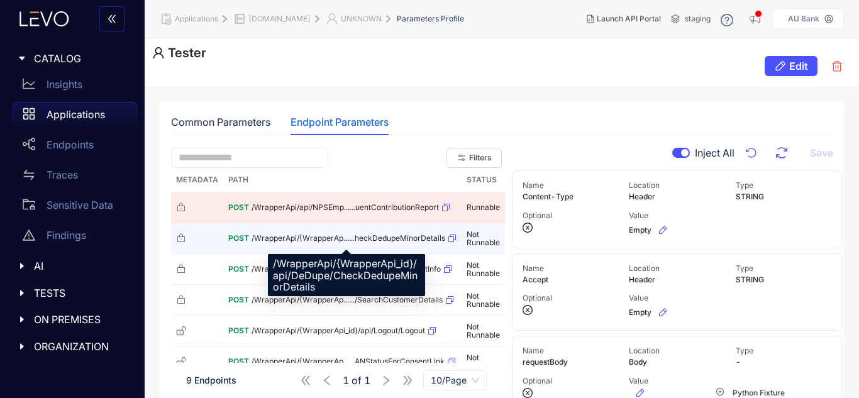
click at [352, 238] on span "/WrapperApi/{WrapperAp......heckDedupeMinorDetails" at bounding box center [348, 238] width 194 height 9
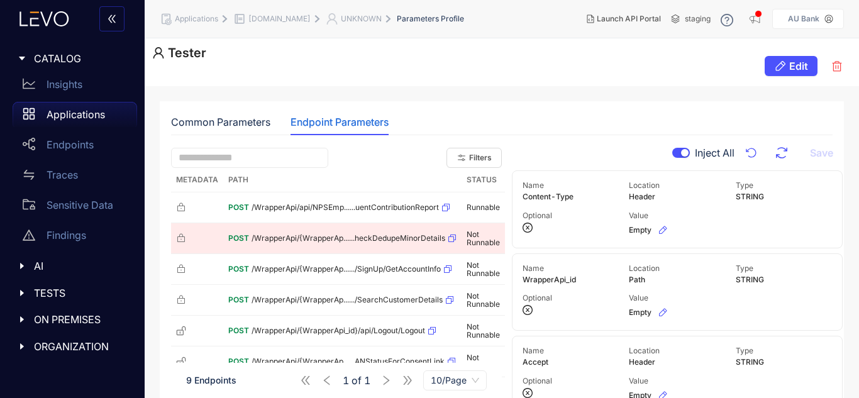
click at [529, 310] on icon "close-circle" at bounding box center [527, 310] width 10 height 10
click at [585, 311] on div at bounding box center [570, 310] width 96 height 10
click at [219, 123] on div "Common Parameters" at bounding box center [220, 121] width 99 height 11
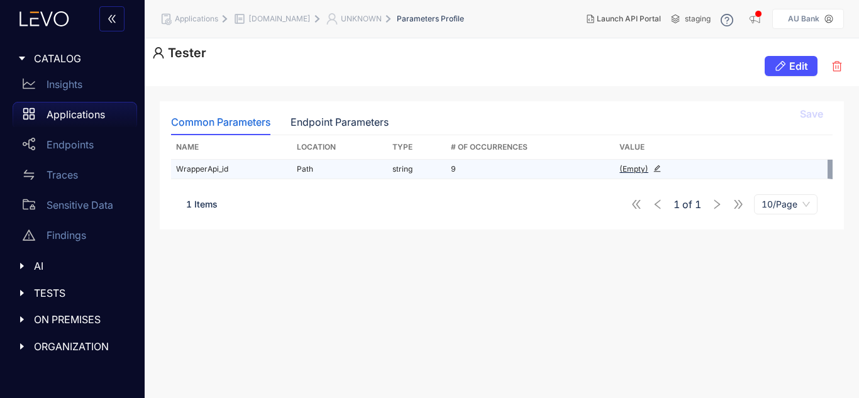
click at [218, 172] on td "WrapperApi_id" at bounding box center [231, 169] width 121 height 19
click at [226, 172] on td "WrapperApi_id" at bounding box center [231, 169] width 121 height 19
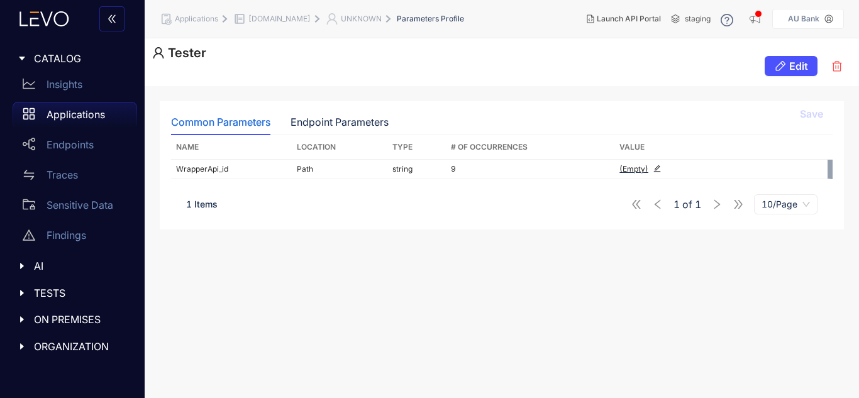
click at [287, 193] on div "1 Items 1 of 1 10/Page" at bounding box center [501, 204] width 661 height 35
click at [336, 128] on div "Endpoint Parameters" at bounding box center [339, 122] width 98 height 26
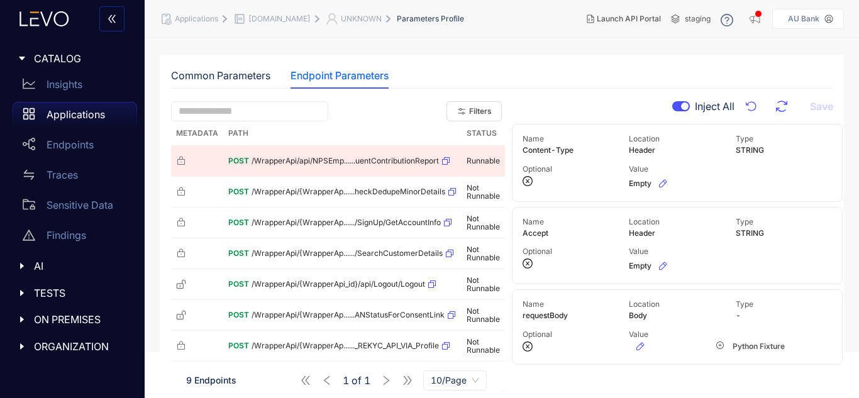
scroll to position [63, 0]
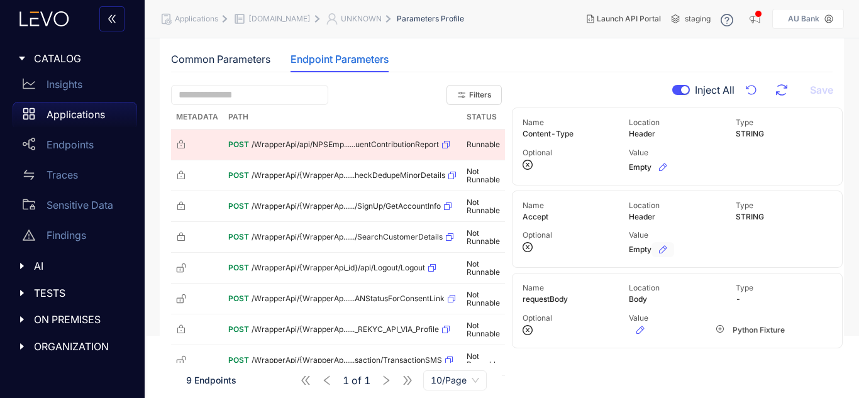
click at [666, 250] on icon "button" at bounding box center [663, 250] width 10 height 10
click at [751, 247] on icon "check-circle" at bounding box center [753, 247] width 8 height 8
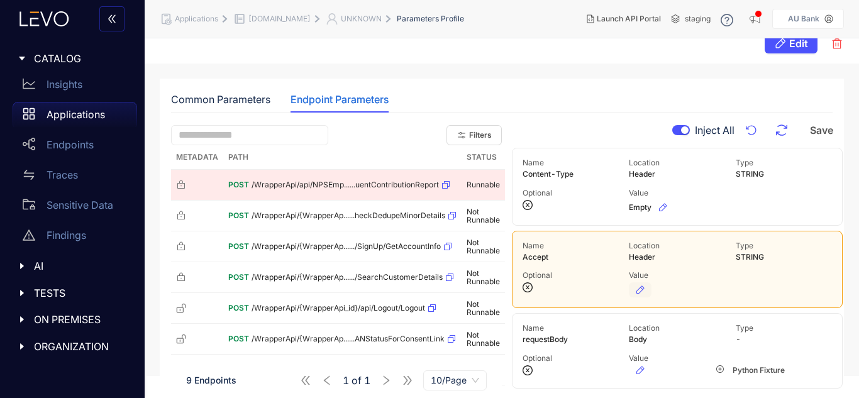
scroll to position [0, 0]
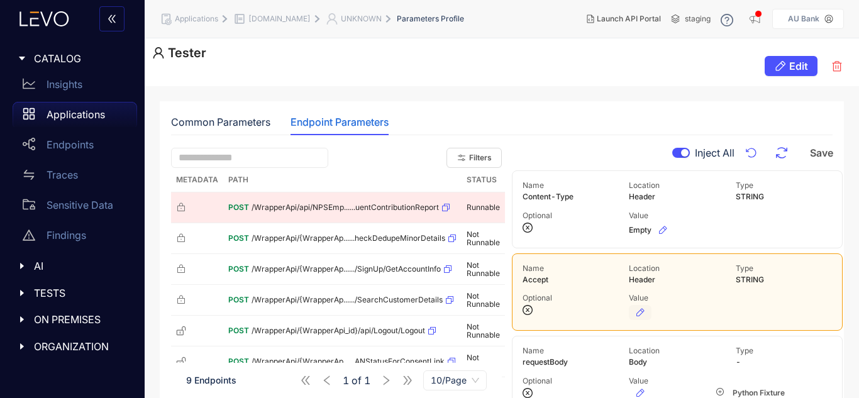
click at [639, 309] on icon "button" at bounding box center [640, 312] width 10 height 10
click at [731, 310] on icon "close-circle" at bounding box center [733, 310] width 8 height 8
click at [653, 348] on div "Location" at bounding box center [677, 350] width 96 height 9
click at [681, 153] on div "button" at bounding box center [685, 153] width 8 height 8
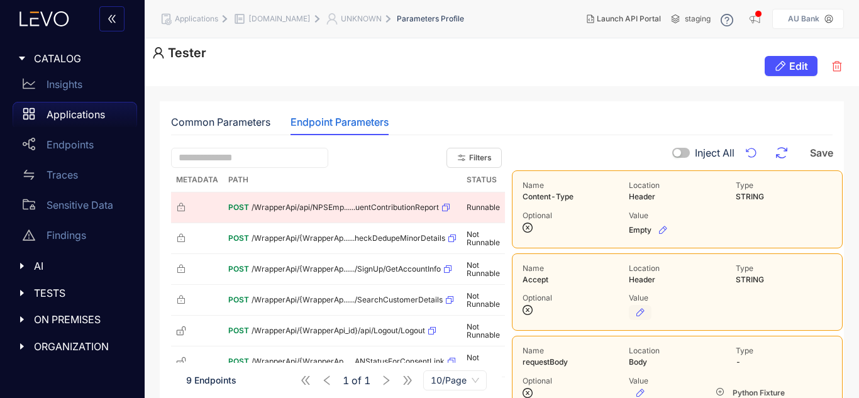
click at [678, 155] on div "button" at bounding box center [677, 153] width 8 height 8
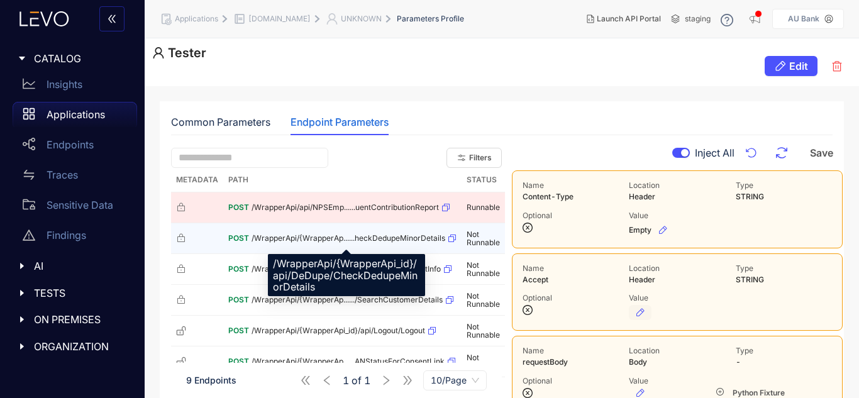
click at [324, 240] on span "/WrapperApi/{WrapperAp......heckDedupeMinorDetails" at bounding box center [348, 238] width 194 height 9
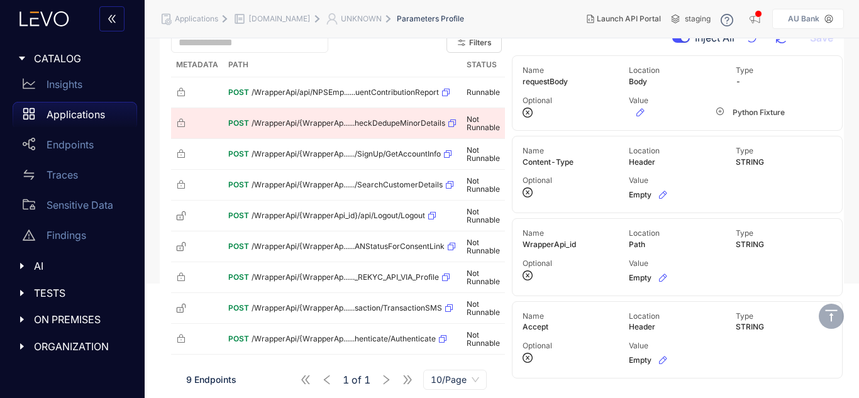
scroll to position [122, 0]
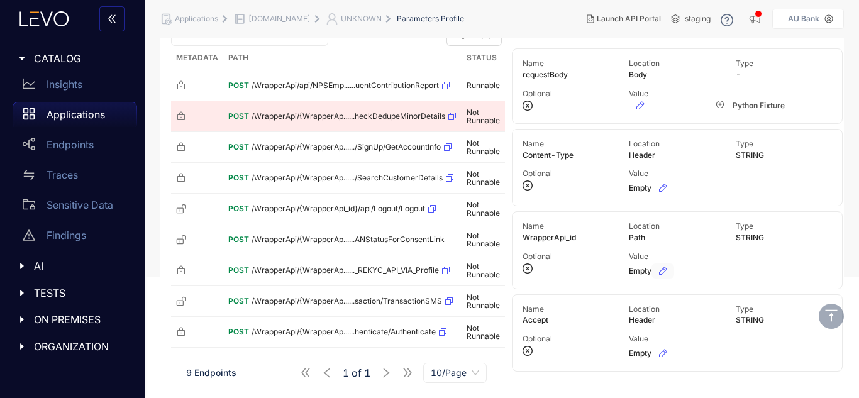
click at [661, 272] on icon "button" at bounding box center [663, 271] width 10 height 10
click at [750, 267] on icon "check-circle" at bounding box center [753, 268] width 8 height 8
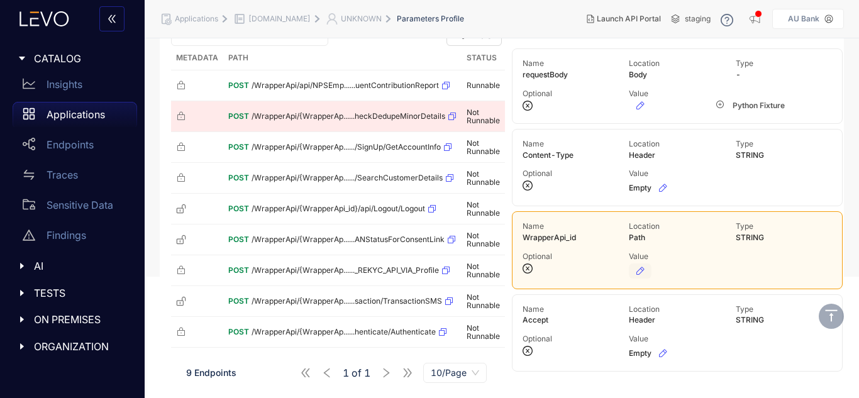
click at [688, 328] on div "Name Accept Location Header Type STRING Optional Value Empty" at bounding box center [677, 332] width 331 height 77
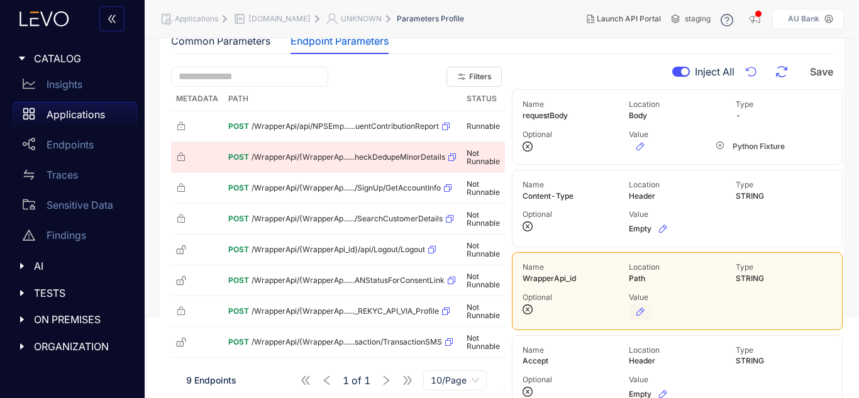
scroll to position [59, 0]
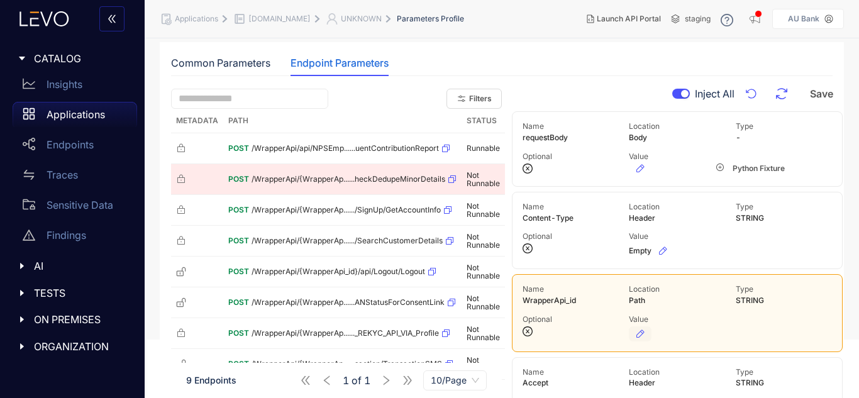
click at [683, 95] on div "button" at bounding box center [685, 94] width 8 height 8
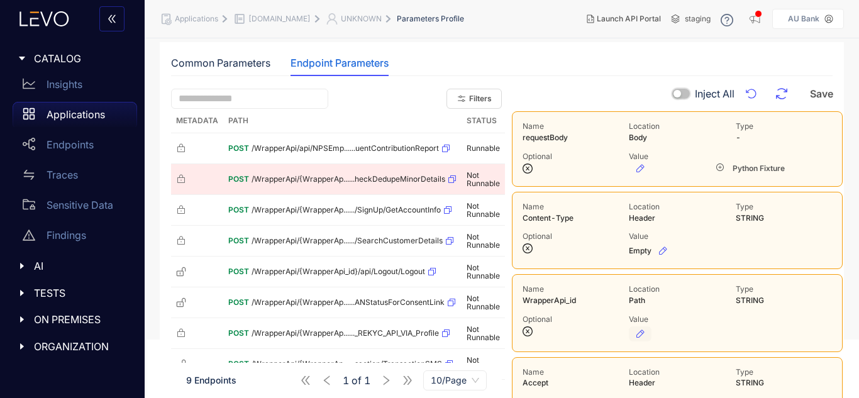
scroll to position [122, 0]
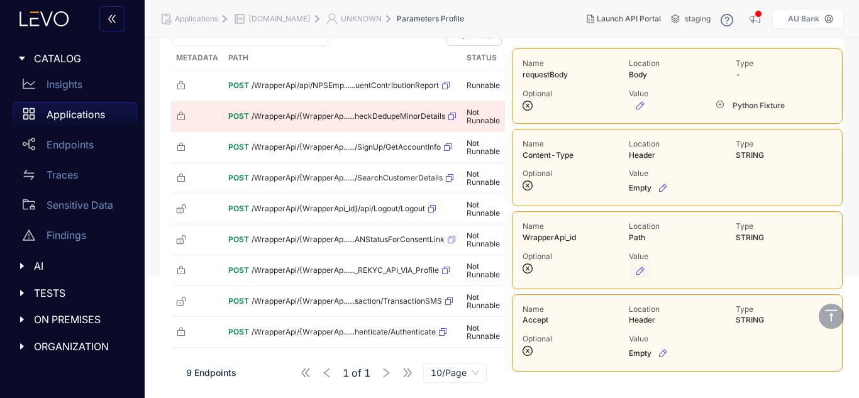
click at [638, 271] on icon "button" at bounding box center [640, 271] width 8 height 8
click at [660, 270] on input "text" at bounding box center [676, 271] width 94 height 20
click at [749, 269] on button "button" at bounding box center [753, 268] width 20 height 15
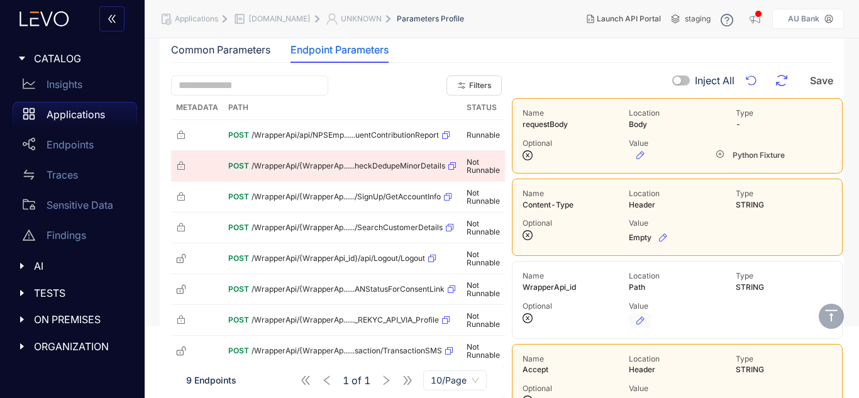
scroll to position [0, 0]
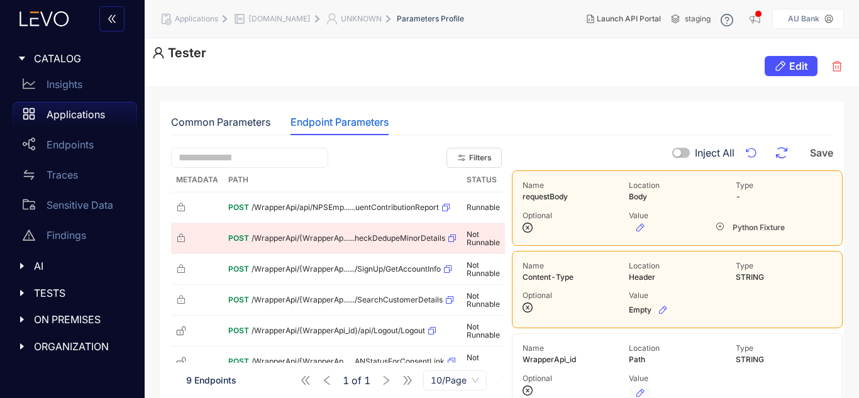
click at [678, 152] on div "button" at bounding box center [677, 153] width 8 height 8
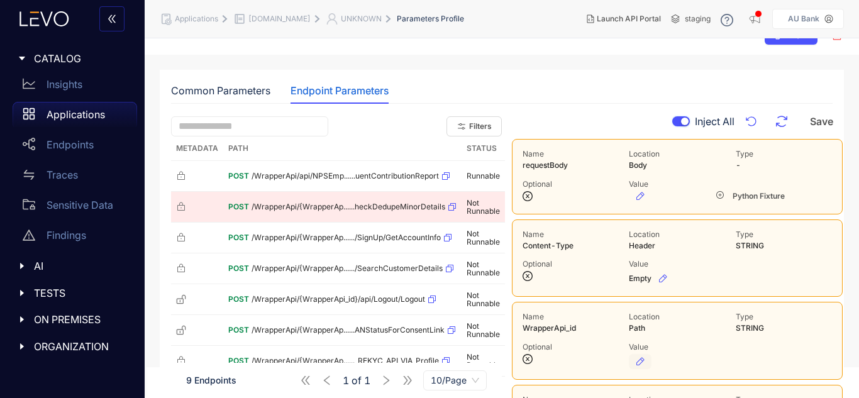
scroll to position [63, 0]
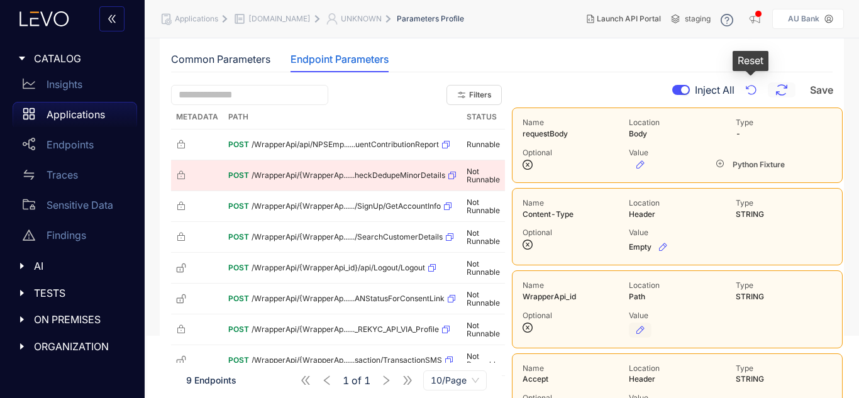
click at [777, 93] on icon "button" at bounding box center [781, 90] width 11 height 11
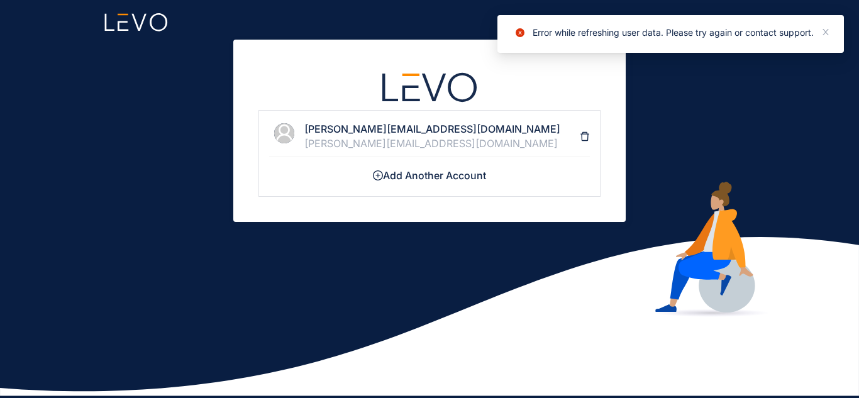
click at [435, 138] on div "[PERSON_NAME][EMAIL_ADDRESS][DOMAIN_NAME]" at bounding box center [441, 143] width 275 height 11
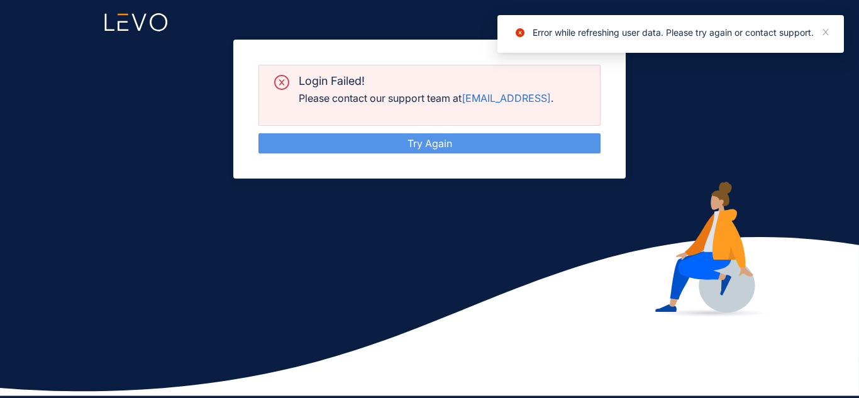
click at [452, 143] on link "Try Again" at bounding box center [429, 143] width 45 height 13
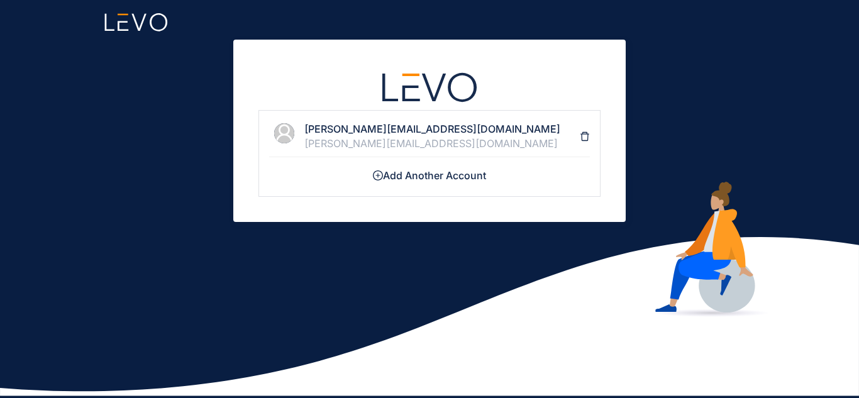
click at [441, 138] on div "[PERSON_NAME][EMAIL_ADDRESS][DOMAIN_NAME]" at bounding box center [441, 143] width 275 height 11
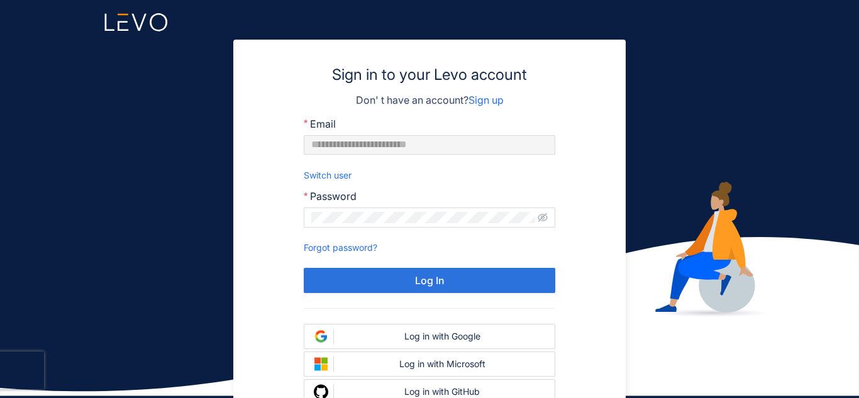
click at [518, 177] on div "Switch user" at bounding box center [429, 175] width 251 height 14
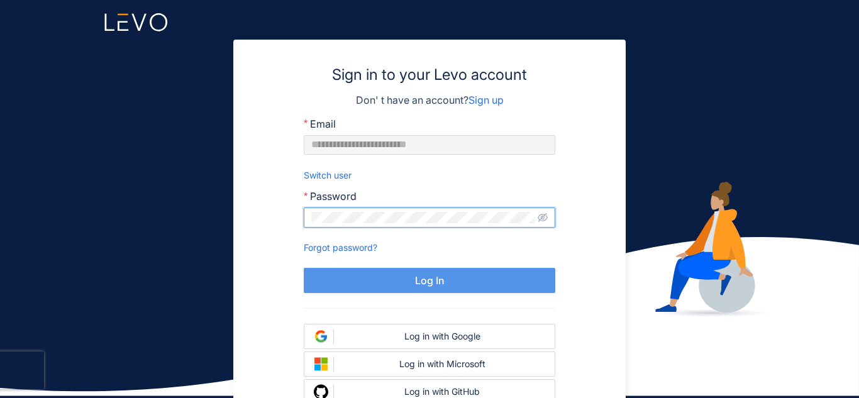
click at [455, 289] on button "Log In" at bounding box center [429, 280] width 251 height 25
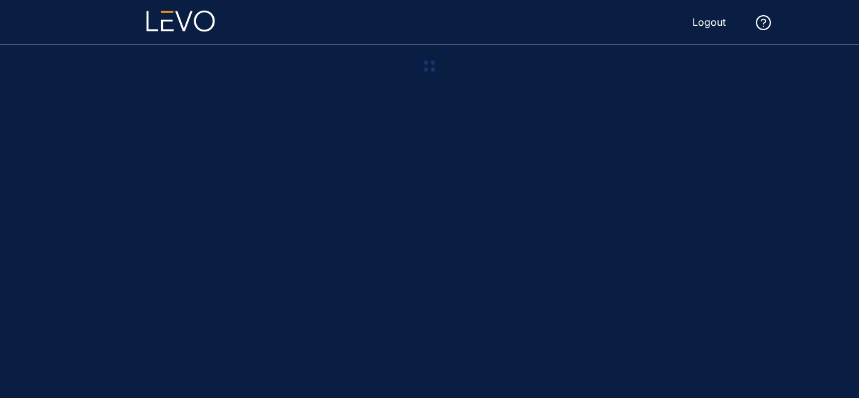
click at [546, 89] on main at bounding box center [429, 221] width 754 height 353
